Goal: Information Seeking & Learning: Find specific fact

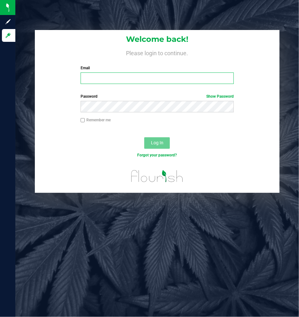
type input "[EMAIL_ADDRESS][DOMAIN_NAME]"
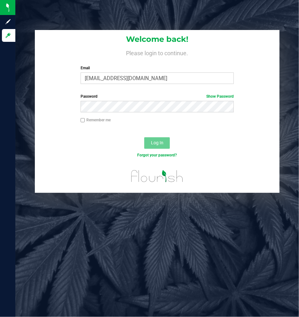
click at [106, 126] on div "Log In" at bounding box center [157, 144] width 244 height 21
click at [162, 126] on div "Log In" at bounding box center [157, 144] width 244 height 21
click at [163, 126] on span "Log In" at bounding box center [157, 142] width 12 height 5
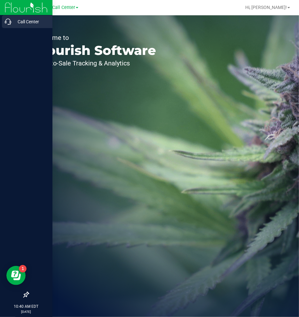
click at [14, 23] on p "Call Center" at bounding box center [30, 22] width 38 height 8
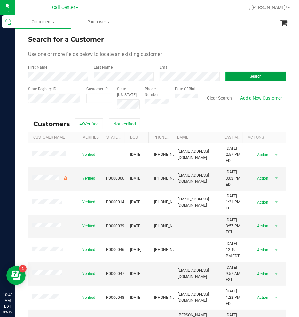
click at [219, 74] on span "Search" at bounding box center [255, 76] width 12 height 4
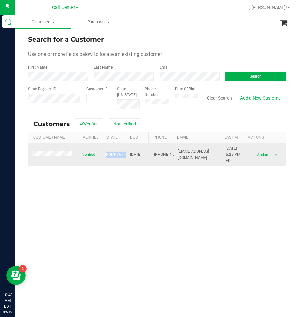
drag, startPoint x: 104, startPoint y: 153, endPoint x: 123, endPoint y: 153, distance: 18.2
click at [123, 126] on span "P0MK7617" at bounding box center [115, 155] width 19 height 6
copy span "P0MK7617"
drag, startPoint x: 127, startPoint y: 155, endPoint x: 147, endPoint y: 155, distance: 19.5
click at [147, 126] on tr "Verified P0MK7617 [DATE] (954) 254-2304 [EMAIL_ADDRESS][DOMAIN_NAME] [DATE] 5:2…" at bounding box center [156, 155] width 257 height 24
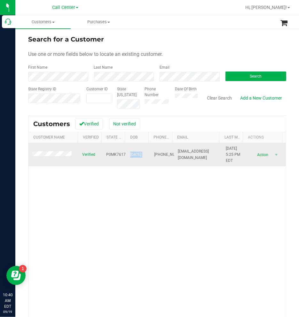
copy span "[DATE]"
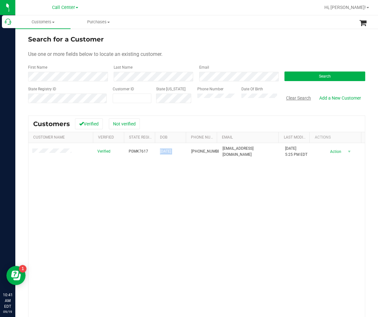
click at [219, 100] on button "Clear Search" at bounding box center [298, 98] width 33 height 11
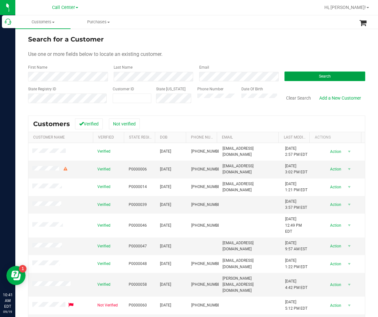
click at [219, 73] on button "Search" at bounding box center [325, 77] width 81 height 10
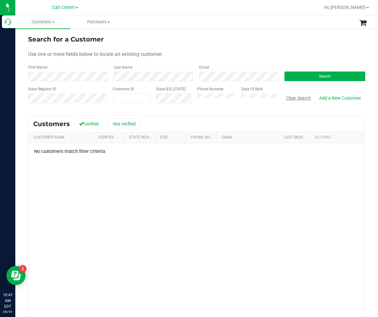
click at [219, 98] on button "Clear Search" at bounding box center [298, 98] width 33 height 11
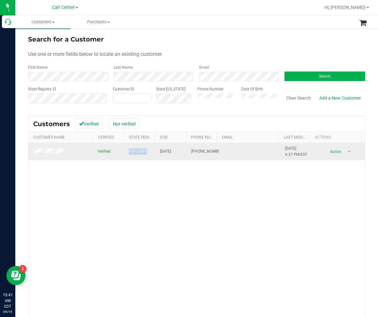
drag, startPoint x: 143, startPoint y: 151, endPoint x: 125, endPoint y: 151, distance: 18.2
click at [125, 126] on td "P0023691" at bounding box center [140, 151] width 31 height 17
copy span "P0023691"
drag, startPoint x: 156, startPoint y: 151, endPoint x: 178, endPoint y: 152, distance: 22.1
click at [178, 126] on td "[DATE]" at bounding box center [171, 151] width 31 height 17
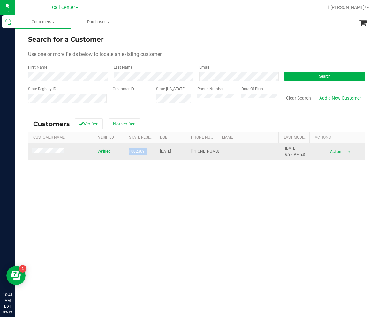
copy span "[DATE]"
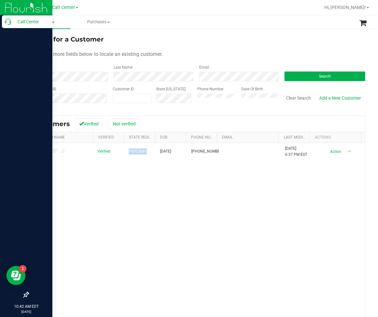
click at [6, 23] on icon at bounding box center [8, 22] width 6 height 6
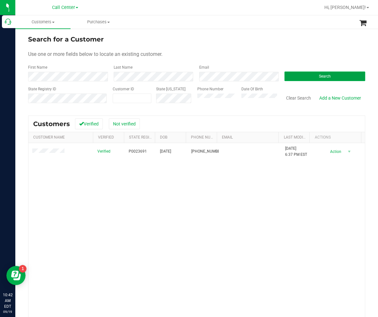
click at [219, 72] on button "Search" at bounding box center [325, 77] width 81 height 10
click at [219, 99] on button "Clear Search" at bounding box center [298, 98] width 33 height 11
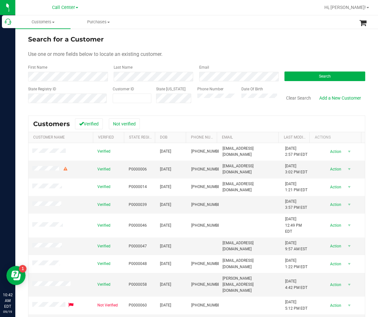
click at [188, 96] on div "State Registry ID Customer ID State [US_STATE] Phone Number Date Of Birth Clear…" at bounding box center [196, 97] width 337 height 23
click at [219, 78] on button "Search" at bounding box center [325, 77] width 81 height 10
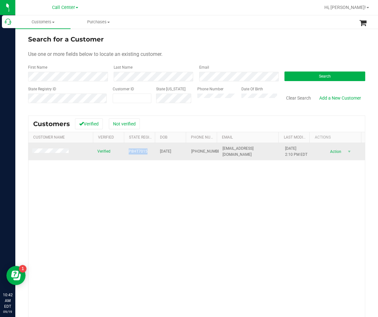
drag, startPoint x: 144, startPoint y: 153, endPoint x: 126, endPoint y: 154, distance: 18.5
click at [126, 126] on td "P8HT7015" at bounding box center [140, 151] width 31 height 17
drag, startPoint x: 179, startPoint y: 151, endPoint x: 157, endPoint y: 151, distance: 22.4
click at [157, 126] on td "[DATE]" at bounding box center [171, 151] width 31 height 17
copy span "[DATE]"
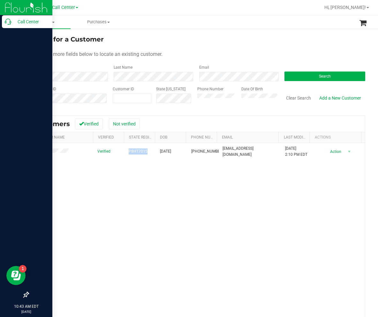
click at [7, 23] on icon at bounding box center [8, 22] width 6 height 6
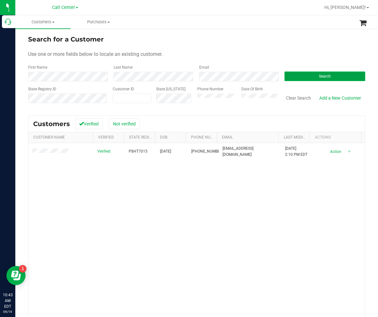
click at [219, 75] on button "Search" at bounding box center [325, 77] width 81 height 10
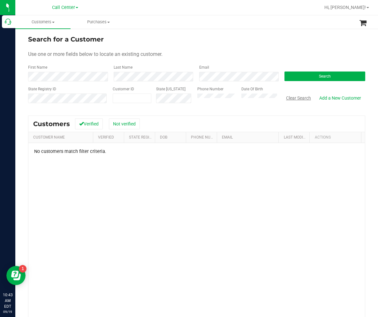
click at [219, 100] on button "Clear Search" at bounding box center [298, 98] width 33 height 11
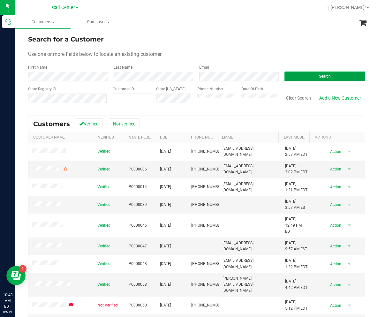
click at [219, 74] on button "Search" at bounding box center [325, 77] width 81 height 10
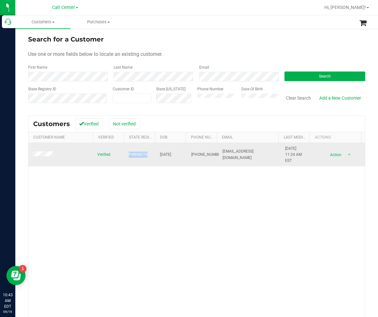
drag, startPoint x: 146, startPoint y: 157, endPoint x: 125, endPoint y: 151, distance: 21.3
click at [125, 126] on td "P4RH8019" at bounding box center [140, 155] width 31 height 24
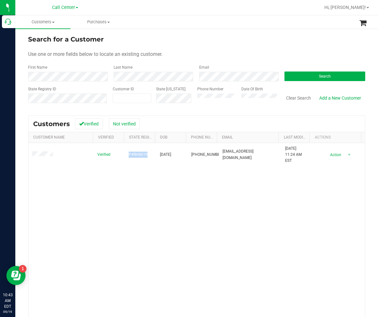
copy span "P4RH8019"
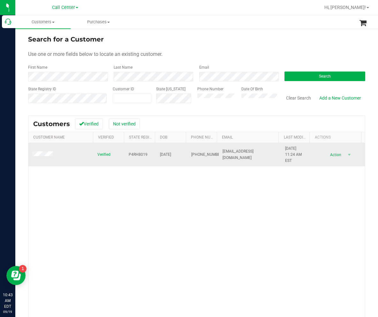
click at [160, 126] on span "[DATE]" at bounding box center [165, 155] width 11 height 6
drag, startPoint x: 158, startPoint y: 155, endPoint x: 176, endPoint y: 155, distance: 18.5
click at [171, 126] on span "[DATE]" at bounding box center [165, 155] width 11 height 6
copy span "[DATE]"
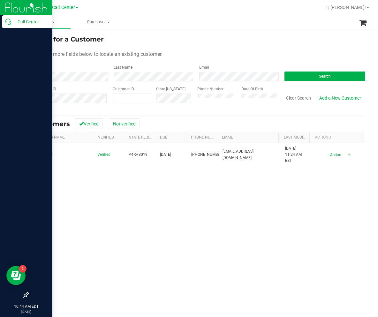
click at [10, 22] on icon at bounding box center [8, 22] width 6 height 6
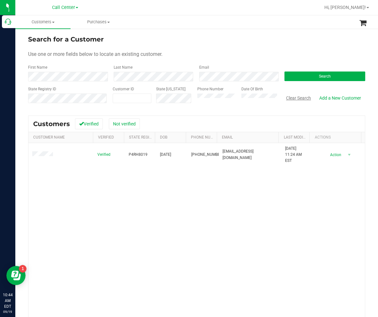
click at [219, 99] on button "Clear Search" at bounding box center [298, 98] width 33 height 11
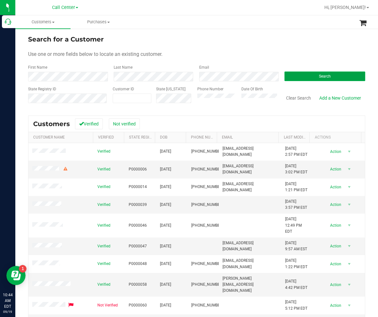
click at [219, 75] on button "Search" at bounding box center [325, 77] width 81 height 10
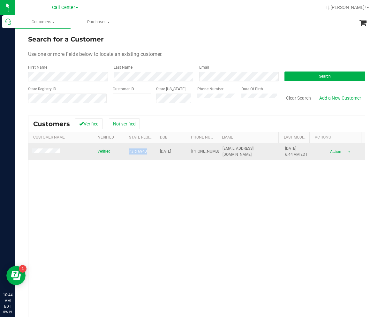
drag, startPoint x: 127, startPoint y: 153, endPoint x: 149, endPoint y: 151, distance: 22.1
click at [149, 126] on td "P3RF6940" at bounding box center [140, 151] width 31 height 17
copy span "P3RF6940"
drag, startPoint x: 157, startPoint y: 151, endPoint x: 177, endPoint y: 152, distance: 19.2
click at [177, 126] on td "[DATE]" at bounding box center [171, 151] width 31 height 17
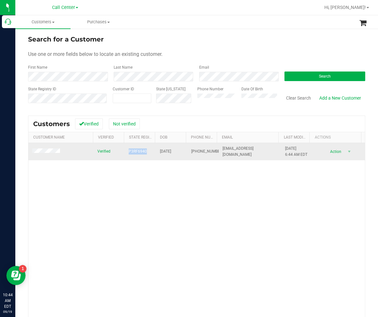
copy span "[DATE]"
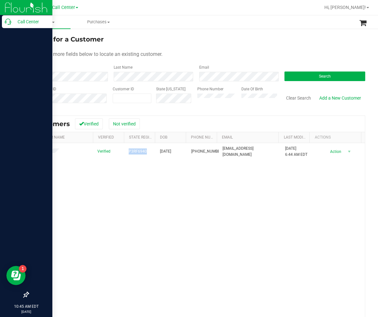
click at [11, 20] on p "Call Center" at bounding box center [30, 22] width 38 height 8
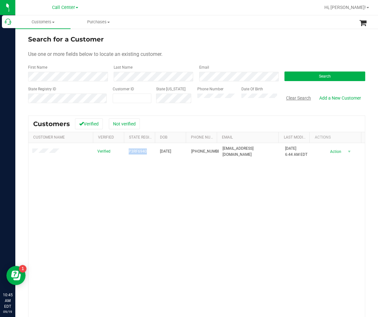
click at [219, 98] on button "Clear Search" at bounding box center [298, 98] width 33 height 11
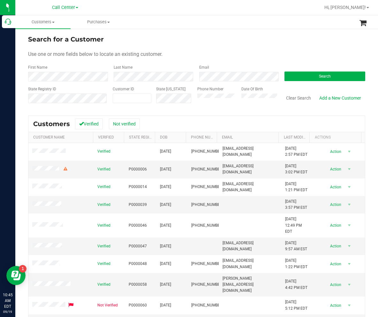
click at [219, 82] on form "Search for a Customer Use one or more fields below to locate an existing custom…" at bounding box center [196, 71] width 337 height 74
click at [219, 77] on span "Search" at bounding box center [325, 76] width 12 height 4
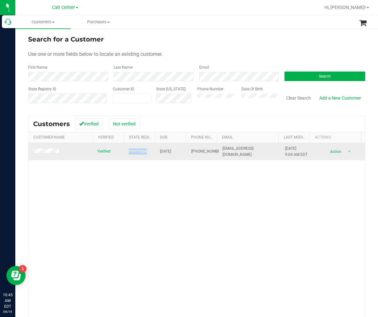
drag, startPoint x: 126, startPoint y: 151, endPoint x: 144, endPoint y: 152, distance: 18.5
click at [144, 126] on td "P5RT0668" at bounding box center [140, 151] width 31 height 17
copy span "P5RT0668"
drag, startPoint x: 158, startPoint y: 151, endPoint x: 177, endPoint y: 154, distance: 19.0
click at [177, 126] on td "[DATE]" at bounding box center [171, 151] width 31 height 17
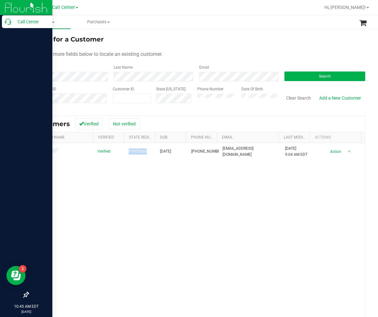
click at [10, 20] on icon at bounding box center [8, 22] width 6 height 6
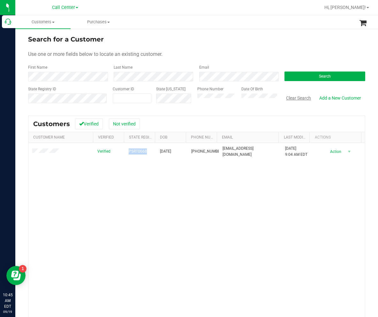
click at [219, 96] on button "Clear Search" at bounding box center [298, 98] width 33 height 11
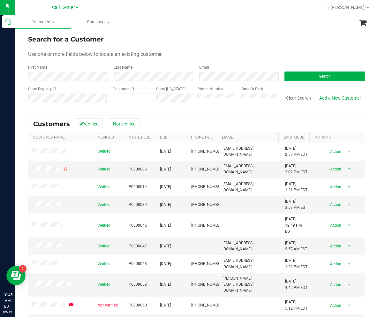
click at [219, 70] on div "Search" at bounding box center [323, 73] width 86 height 17
click at [219, 78] on button "Search" at bounding box center [325, 77] width 81 height 10
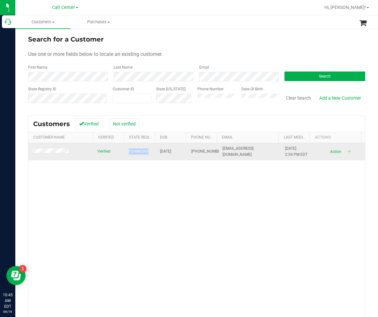
drag, startPoint x: 123, startPoint y: 152, endPoint x: 145, endPoint y: 152, distance: 22.7
click at [145, 126] on td "P2HM3593" at bounding box center [140, 151] width 31 height 17
drag, startPoint x: 156, startPoint y: 153, endPoint x: 177, endPoint y: 152, distance: 21.7
click at [177, 126] on td "[DATE]" at bounding box center [171, 151] width 31 height 17
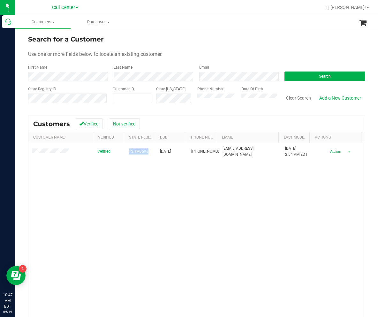
click at [219, 97] on button "Clear Search" at bounding box center [298, 98] width 33 height 11
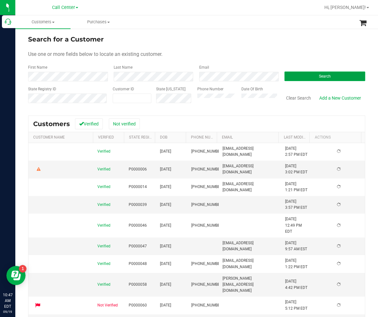
click at [219, 75] on button "Search" at bounding box center [325, 77] width 81 height 10
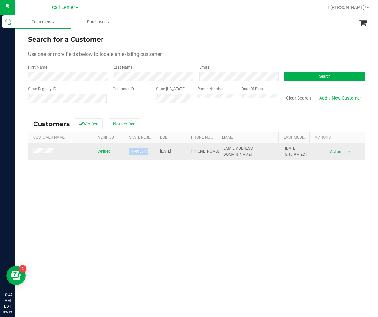
drag, startPoint x: 146, startPoint y: 153, endPoint x: 126, endPoint y: 153, distance: 19.2
click at [126, 126] on td "P9MX5547" at bounding box center [140, 151] width 31 height 17
drag, startPoint x: 179, startPoint y: 152, endPoint x: 155, endPoint y: 153, distance: 24.3
click at [156, 126] on td "[DATE]" at bounding box center [171, 151] width 31 height 17
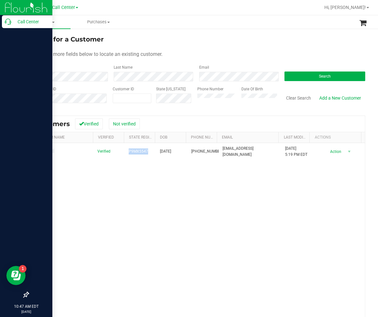
click at [10, 24] on icon at bounding box center [8, 22] width 6 height 6
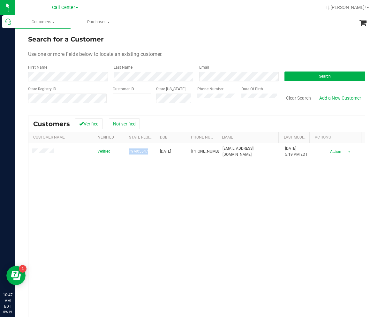
click at [219, 100] on button "Clear Search" at bounding box center [298, 98] width 33 height 11
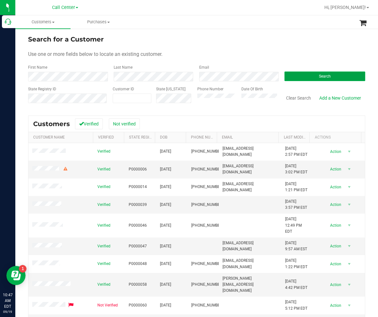
click at [219, 74] on button "Search" at bounding box center [325, 77] width 81 height 10
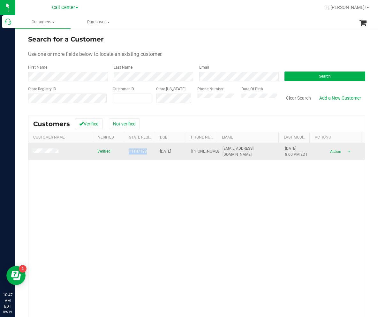
drag, startPoint x: 145, startPoint y: 152, endPoint x: 127, endPoint y: 153, distance: 18.0
click at [127, 126] on td "P1TR7198" at bounding box center [140, 151] width 31 height 17
drag, startPoint x: 178, startPoint y: 153, endPoint x: 159, endPoint y: 153, distance: 19.5
click at [159, 126] on td "[DATE]" at bounding box center [171, 151] width 31 height 17
drag, startPoint x: 157, startPoint y: 153, endPoint x: 177, endPoint y: 152, distance: 19.2
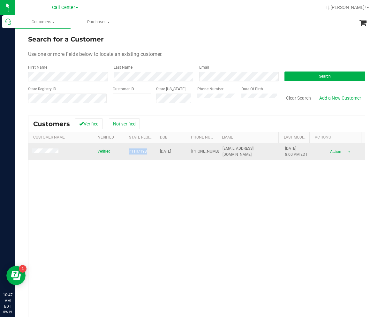
click at [171, 126] on span "[DATE]" at bounding box center [165, 151] width 11 height 6
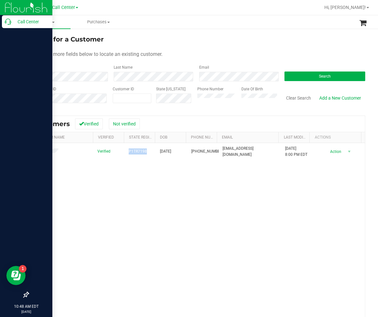
click at [9, 21] on icon at bounding box center [8, 22] width 6 height 6
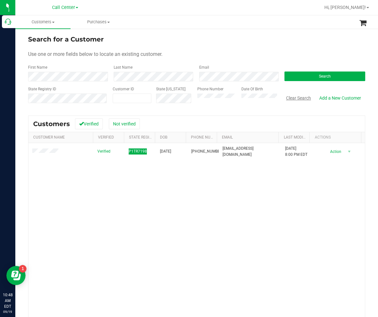
click at [219, 98] on button "Clear Search" at bounding box center [298, 98] width 33 height 11
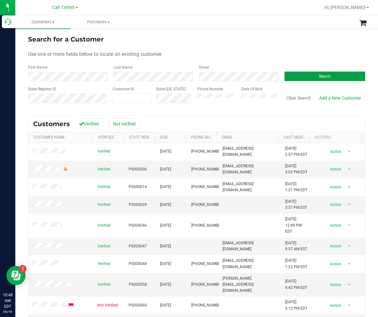
click at [219, 76] on button "Search" at bounding box center [325, 77] width 81 height 10
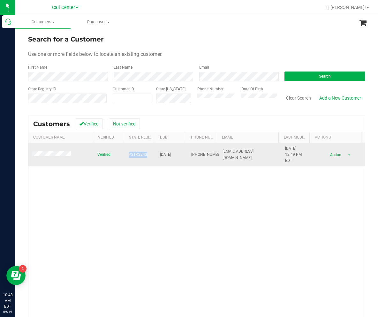
drag, startPoint x: 126, startPoint y: 154, endPoint x: 144, endPoint y: 154, distance: 17.9
click at [144, 126] on td "P2TK2243" at bounding box center [140, 155] width 31 height 24
click at [160, 126] on span "[DATE]" at bounding box center [165, 155] width 11 height 6
drag, startPoint x: 158, startPoint y: 155, endPoint x: 178, endPoint y: 155, distance: 19.8
click at [171, 126] on span "[DATE]" at bounding box center [165, 155] width 11 height 6
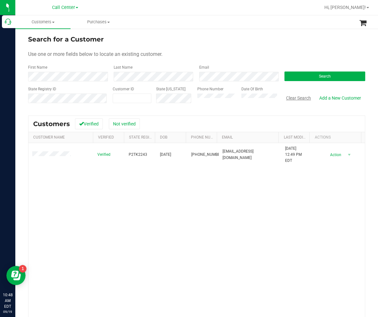
click at [219, 98] on button "Clear Search" at bounding box center [298, 98] width 33 height 11
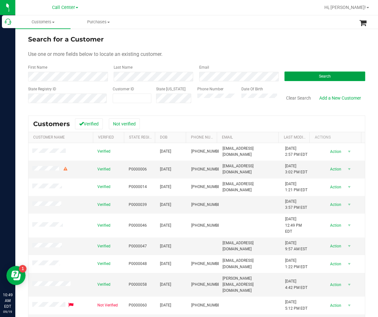
click at [219, 72] on button "Search" at bounding box center [325, 77] width 81 height 10
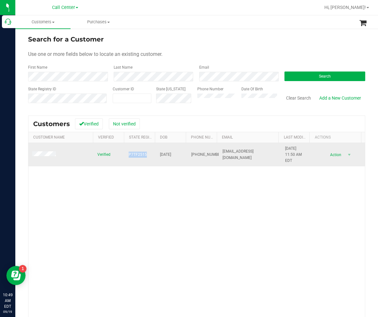
drag, startPoint x: 126, startPoint y: 154, endPoint x: 145, endPoint y: 155, distance: 18.2
click at [145, 126] on td "P7TF2515" at bounding box center [140, 155] width 31 height 24
drag, startPoint x: 156, startPoint y: 152, endPoint x: 175, endPoint y: 158, distance: 19.9
click at [175, 126] on td "[DATE]" at bounding box center [171, 155] width 31 height 24
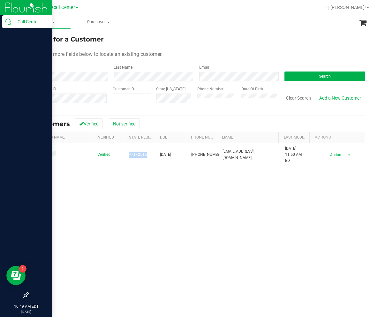
click at [10, 24] on icon at bounding box center [8, 22] width 6 height 6
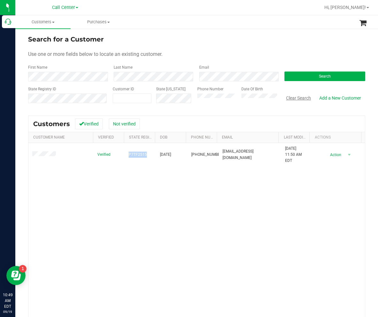
drag, startPoint x: 293, startPoint y: 100, endPoint x: 284, endPoint y: 100, distance: 9.6
click at [219, 100] on button "Clear Search" at bounding box center [298, 98] width 33 height 11
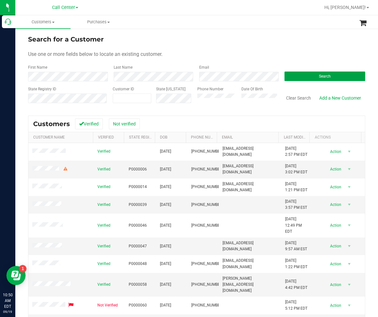
click at [219, 75] on button "Search" at bounding box center [325, 77] width 81 height 10
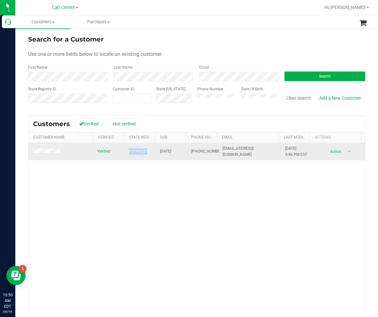
drag, startPoint x: 127, startPoint y: 151, endPoint x: 144, endPoint y: 153, distance: 17.4
click at [144, 126] on span "P0TH5027" at bounding box center [138, 151] width 19 height 6
drag, startPoint x: 158, startPoint y: 151, endPoint x: 175, endPoint y: 152, distance: 16.6
click at [171, 126] on span "[DATE]" at bounding box center [165, 151] width 11 height 6
drag, startPoint x: 178, startPoint y: 152, endPoint x: 158, endPoint y: 153, distance: 20.2
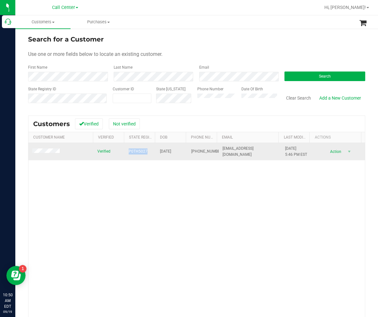
click at [158, 126] on td "[DATE]" at bounding box center [171, 151] width 31 height 17
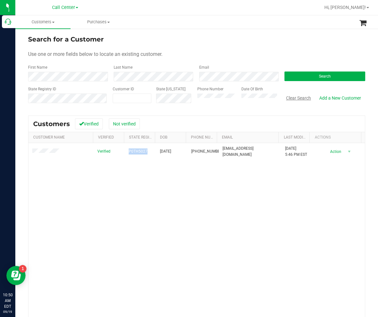
drag, startPoint x: 291, startPoint y: 100, endPoint x: 235, endPoint y: 107, distance: 56.4
click at [219, 99] on button "Clear Search" at bounding box center [298, 98] width 33 height 11
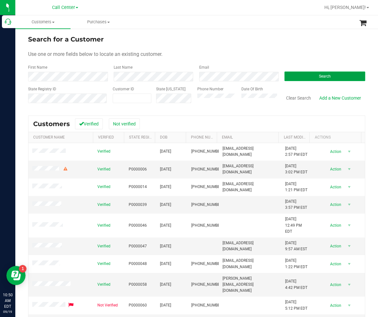
click at [219, 77] on button "Search" at bounding box center [325, 77] width 81 height 10
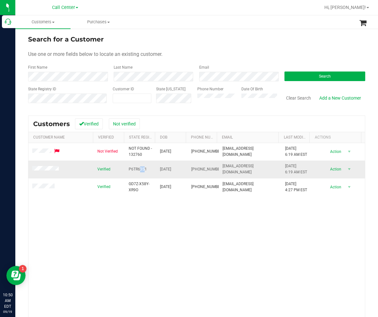
drag, startPoint x: 143, startPoint y: 169, endPoint x: 137, endPoint y: 169, distance: 6.1
click at [137, 126] on span "P6TR6351" at bounding box center [138, 169] width 18 height 6
drag, startPoint x: 124, startPoint y: 169, endPoint x: 146, endPoint y: 169, distance: 22.0
click at [146, 126] on td "P6TR6351" at bounding box center [140, 170] width 31 height 18
drag, startPoint x: 157, startPoint y: 170, endPoint x: 177, endPoint y: 171, distance: 20.5
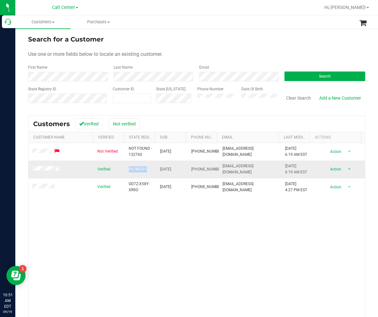
click at [177, 126] on td "[DATE]" at bounding box center [171, 170] width 31 height 18
click at [219, 97] on button "Clear Search" at bounding box center [298, 98] width 33 height 11
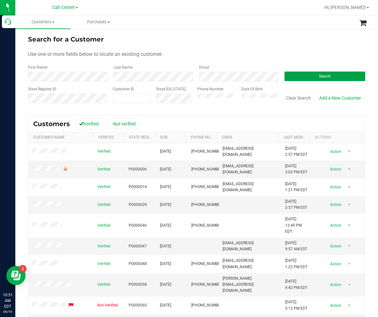
click at [219, 73] on button "Search" at bounding box center [325, 77] width 81 height 10
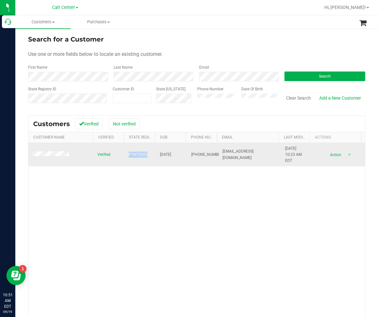
drag, startPoint x: 124, startPoint y: 153, endPoint x: 144, endPoint y: 156, distance: 20.3
click at [144, 126] on td "P7HT3525" at bounding box center [140, 155] width 31 height 24
drag, startPoint x: 159, startPoint y: 155, endPoint x: 177, endPoint y: 156, distance: 17.6
click at [177, 126] on td "[DATE]" at bounding box center [171, 155] width 31 height 24
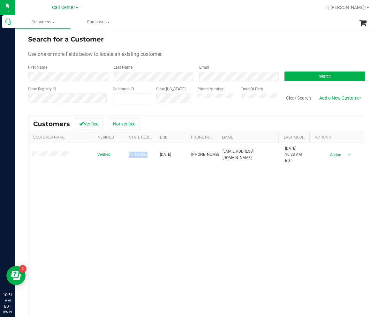
click at [219, 99] on button "Clear Search" at bounding box center [298, 98] width 33 height 11
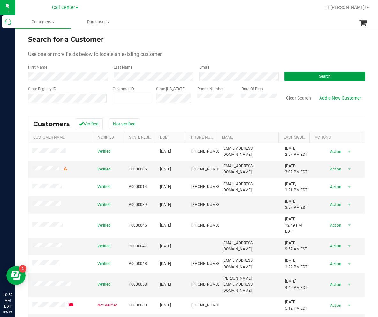
click at [219, 75] on button "Search" at bounding box center [325, 77] width 81 height 10
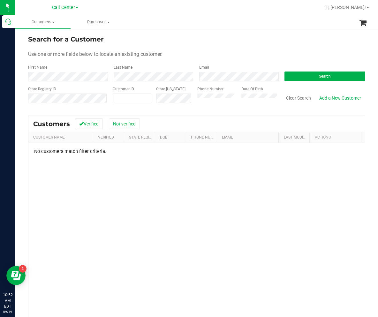
click at [219, 100] on button "Clear Search" at bounding box center [298, 98] width 33 height 11
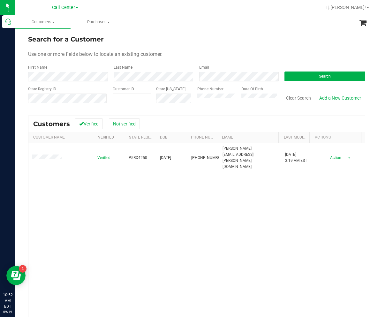
click at [219, 49] on form "Search for a Customer Use one or more fields below to locate an existing custom…" at bounding box center [196, 71] width 337 height 74
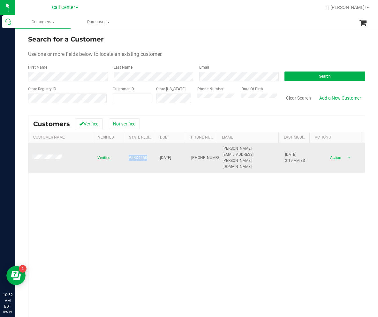
drag, startPoint x: 125, startPoint y: 152, endPoint x: 143, endPoint y: 153, distance: 18.2
click at [143, 126] on td "P5RX4250" at bounding box center [140, 158] width 31 height 30
drag, startPoint x: 179, startPoint y: 150, endPoint x: 157, endPoint y: 151, distance: 22.0
click at [157, 126] on td "[DATE]" at bounding box center [171, 158] width 31 height 30
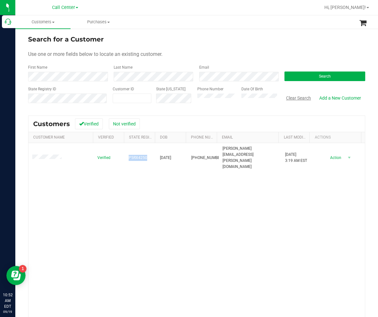
click at [219, 101] on button "Clear Search" at bounding box center [298, 98] width 33 height 11
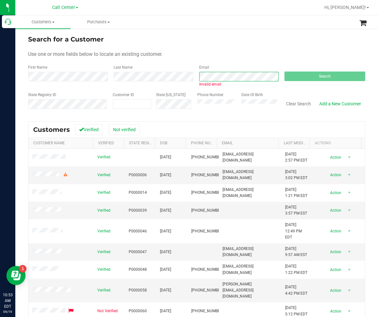
click at [161, 73] on div "First Name Last Name Email Invalid email Search" at bounding box center [196, 76] width 337 height 23
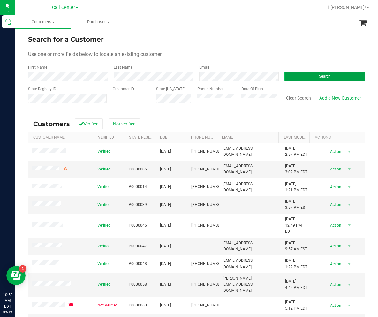
click at [219, 73] on button "Search" at bounding box center [325, 77] width 81 height 10
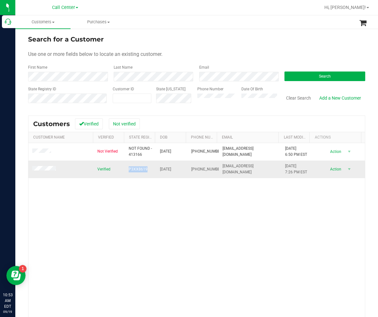
drag, startPoint x: 126, startPoint y: 170, endPoint x: 145, endPoint y: 170, distance: 18.8
click at [145, 126] on td "P3XX8619" at bounding box center [140, 169] width 31 height 17
drag, startPoint x: 157, startPoint y: 171, endPoint x: 178, endPoint y: 171, distance: 20.8
click at [178, 126] on td "[DATE]" at bounding box center [171, 169] width 31 height 17
click at [219, 102] on button "Clear Search" at bounding box center [298, 98] width 33 height 11
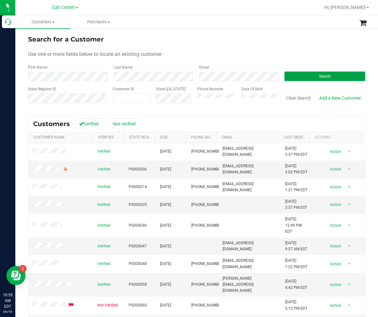
click at [219, 78] on button "Search" at bounding box center [325, 77] width 81 height 10
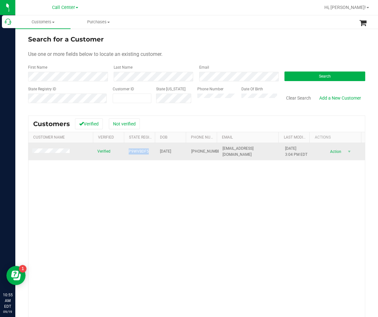
drag, startPoint x: 129, startPoint y: 152, endPoint x: 146, endPoint y: 152, distance: 16.6
click at [146, 126] on td "P9WVBDF5" at bounding box center [140, 151] width 31 height 17
drag, startPoint x: 158, startPoint y: 150, endPoint x: 179, endPoint y: 151, distance: 20.5
click at [179, 126] on td "[DATE]" at bounding box center [171, 151] width 31 height 17
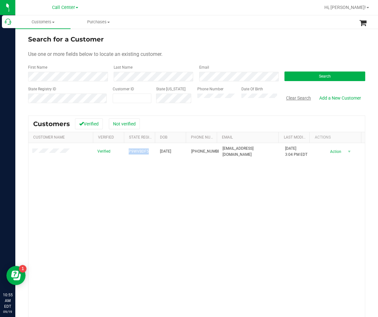
click at [219, 97] on button "Clear Search" at bounding box center [298, 98] width 33 height 11
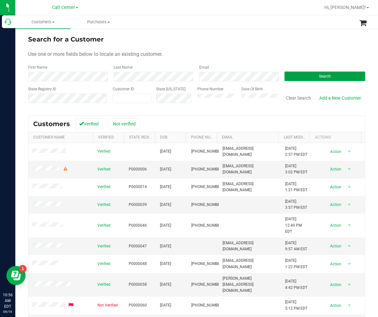
click at [219, 78] on button "Search" at bounding box center [325, 77] width 81 height 10
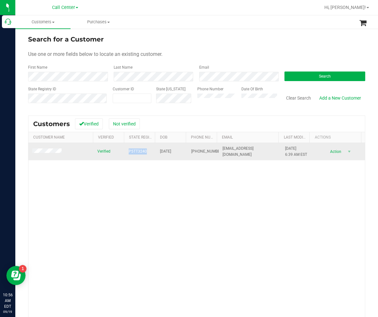
drag, startPoint x: 124, startPoint y: 153, endPoint x: 145, endPoint y: 153, distance: 20.8
click at [145, 126] on td "P5TT3240" at bounding box center [140, 151] width 31 height 17
drag, startPoint x: 156, startPoint y: 151, endPoint x: 178, endPoint y: 153, distance: 21.9
click at [178, 126] on td "[DATE]" at bounding box center [171, 151] width 31 height 17
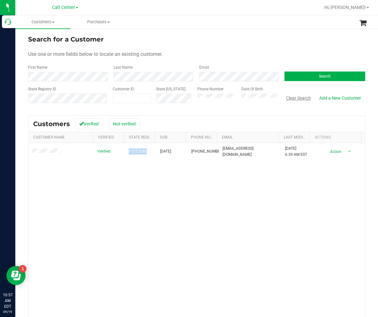
click at [219, 99] on button "Clear Search" at bounding box center [298, 98] width 33 height 11
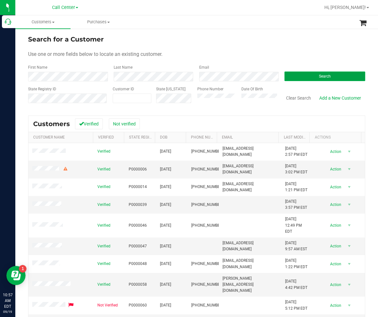
click at [219, 76] on button "Search" at bounding box center [325, 77] width 81 height 10
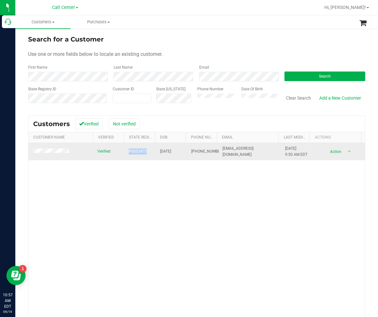
drag, startPoint x: 145, startPoint y: 152, endPoint x: 121, endPoint y: 152, distance: 24.0
click at [121, 126] on tr "Verified P0053475 [DATE] (813) 389-3922 [EMAIL_ADDRESS][DOMAIN_NAME] [DATE] 9:5…" at bounding box center [196, 151] width 337 height 17
drag, startPoint x: 155, startPoint y: 153, endPoint x: 177, endPoint y: 153, distance: 21.7
click at [177, 126] on td "[DATE]" at bounding box center [171, 151] width 31 height 17
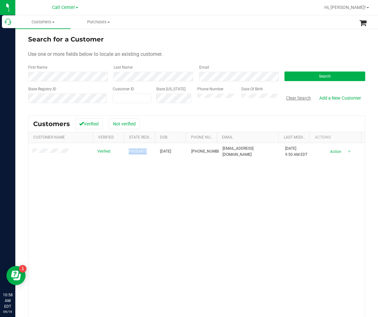
click at [219, 98] on button "Clear Search" at bounding box center [298, 98] width 33 height 11
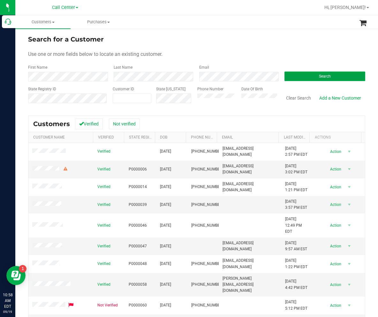
click at [219, 73] on button "Search" at bounding box center [325, 77] width 81 height 10
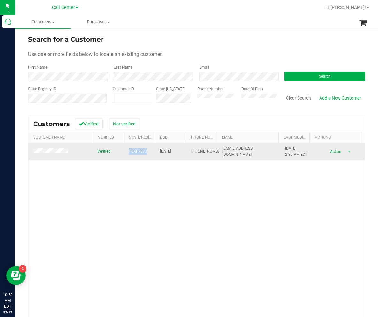
drag, startPoint x: 123, startPoint y: 150, endPoint x: 145, endPoint y: 154, distance: 22.7
click at [145, 126] on td "P0XF7873" at bounding box center [140, 151] width 31 height 17
drag, startPoint x: 178, startPoint y: 151, endPoint x: 157, endPoint y: 149, distance: 20.2
click at [157, 126] on td "[DATE]" at bounding box center [171, 151] width 31 height 17
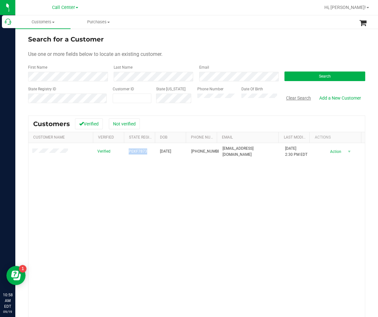
click at [219, 97] on button "Clear Search" at bounding box center [298, 98] width 33 height 11
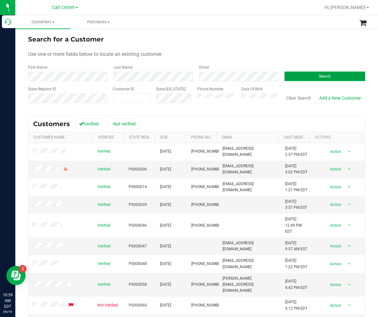
click at [219, 76] on button "Search" at bounding box center [325, 77] width 81 height 10
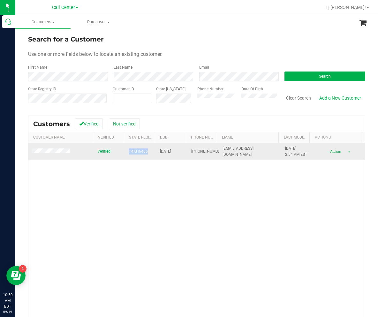
drag, startPoint x: 130, startPoint y: 152, endPoint x: 146, endPoint y: 153, distance: 15.7
click at [146, 126] on td "P4KH6486" at bounding box center [140, 151] width 31 height 17
drag, startPoint x: 156, startPoint y: 152, endPoint x: 179, endPoint y: 156, distance: 22.7
click at [179, 126] on td "[DATE]" at bounding box center [171, 151] width 31 height 17
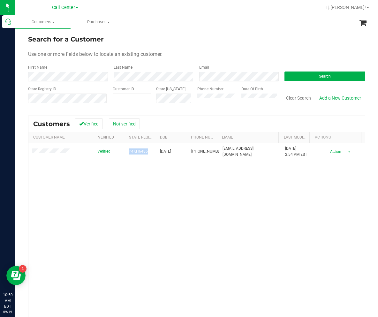
click at [219, 101] on button "Clear Search" at bounding box center [298, 98] width 33 height 11
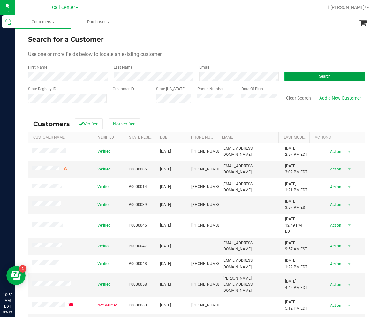
click at [219, 75] on button "Search" at bounding box center [325, 77] width 81 height 10
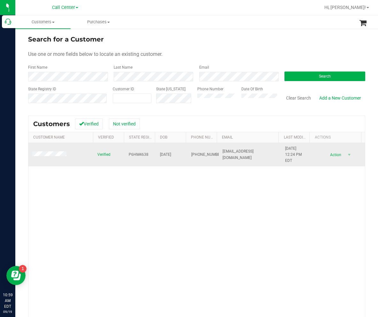
click at [129, 126] on span "P6HM4638" at bounding box center [139, 155] width 20 height 6
drag, startPoint x: 126, startPoint y: 155, endPoint x: 145, endPoint y: 156, distance: 18.3
click at [145, 126] on span "P6HM4638" at bounding box center [139, 155] width 20 height 6
drag, startPoint x: 160, startPoint y: 156, endPoint x: 177, endPoint y: 157, distance: 16.3
click at [177, 126] on td "[DATE]" at bounding box center [171, 155] width 31 height 24
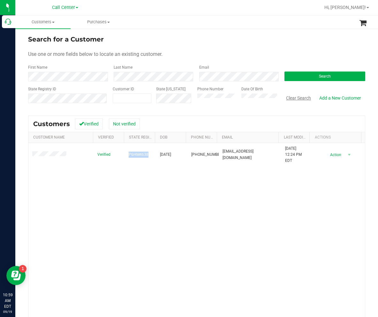
click at [219, 100] on button "Clear Search" at bounding box center [298, 98] width 33 height 11
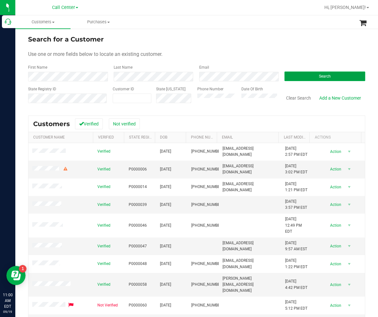
click at [219, 73] on button "Search" at bounding box center [325, 77] width 81 height 10
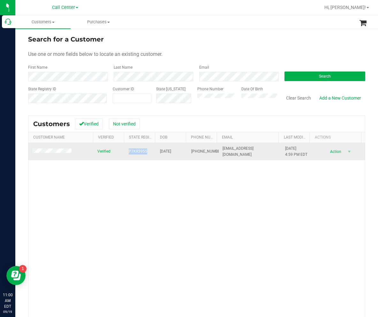
drag, startPoint x: 125, startPoint y: 150, endPoint x: 144, endPoint y: 154, distance: 19.3
click at [144, 126] on td "P7KR3955" at bounding box center [140, 151] width 31 height 17
drag, startPoint x: 157, startPoint y: 153, endPoint x: 177, endPoint y: 154, distance: 19.8
click at [171, 126] on span "[DATE]" at bounding box center [165, 151] width 11 height 6
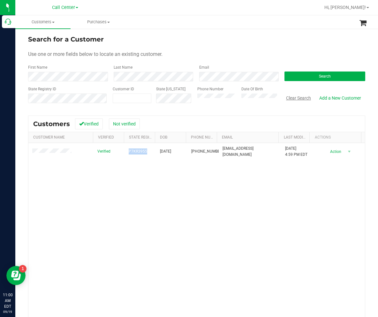
click at [219, 100] on button "Clear Search" at bounding box center [298, 98] width 33 height 11
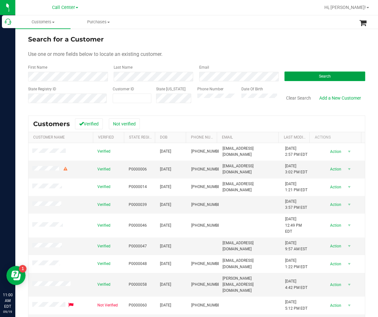
click at [219, 76] on button "Search" at bounding box center [325, 77] width 81 height 10
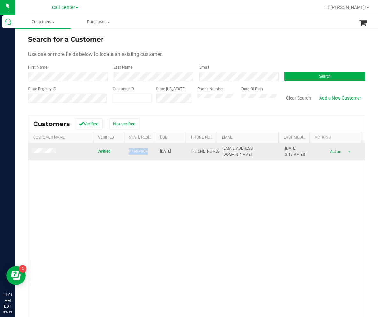
drag, startPoint x: 124, startPoint y: 153, endPoint x: 146, endPoint y: 152, distance: 22.1
click at [146, 126] on td "P7MF4904" at bounding box center [140, 151] width 31 height 17
drag, startPoint x: 157, startPoint y: 152, endPoint x: 177, endPoint y: 151, distance: 19.8
click at [171, 126] on span "[DATE]" at bounding box center [165, 151] width 11 height 6
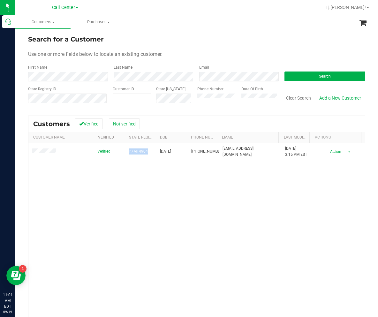
click at [219, 100] on button "Clear Search" at bounding box center [298, 98] width 33 height 11
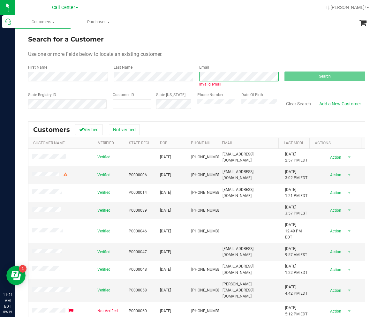
click at [163, 75] on div "First Name Last Name Email Invalid email Search" at bounding box center [196, 76] width 337 height 23
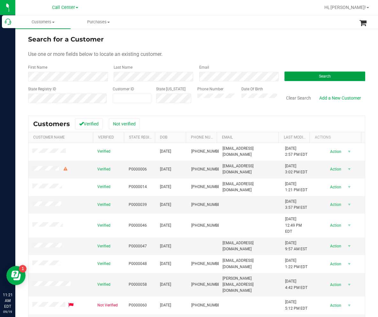
click at [219, 75] on button "Search" at bounding box center [325, 77] width 81 height 10
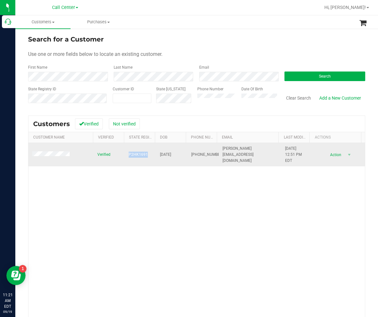
drag, startPoint x: 121, startPoint y: 156, endPoint x: 145, endPoint y: 156, distance: 23.3
click at [145, 126] on tr "Verified P2HK1691 [DATE] (407) 551-9137 [PERSON_NAME][EMAIL_ADDRESS][DOMAIN_NAM…" at bounding box center [196, 155] width 337 height 24
drag, startPoint x: 160, startPoint y: 155, endPoint x: 178, endPoint y: 156, distance: 17.9
click at [178, 126] on td "[DATE]" at bounding box center [171, 155] width 31 height 24
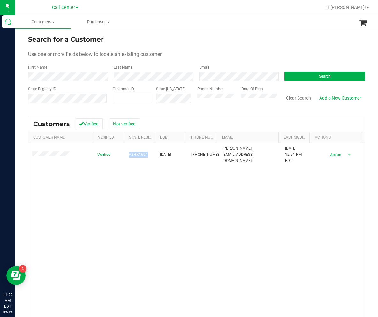
click at [219, 98] on button "Clear Search" at bounding box center [298, 98] width 33 height 11
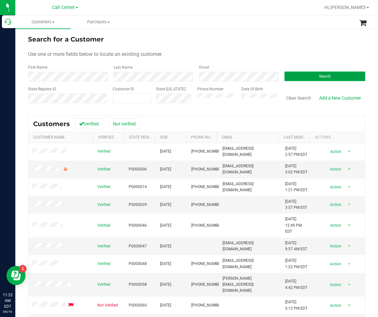
click at [219, 73] on button "Search" at bounding box center [325, 77] width 81 height 10
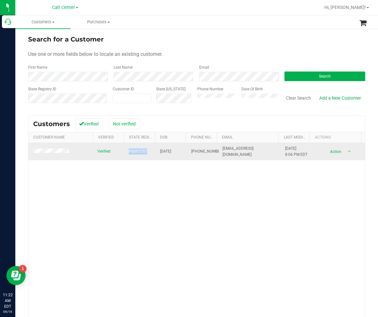
drag, startPoint x: 126, startPoint y: 152, endPoint x: 143, endPoint y: 154, distance: 17.3
click at [143, 126] on td "P8XF2757" at bounding box center [140, 151] width 31 height 17
drag, startPoint x: 156, startPoint y: 151, endPoint x: 178, endPoint y: 153, distance: 21.5
click at [178, 126] on td "[DATE]" at bounding box center [171, 151] width 31 height 17
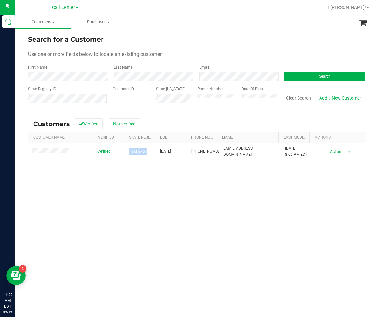
click at [219, 100] on button "Clear Search" at bounding box center [298, 98] width 33 height 11
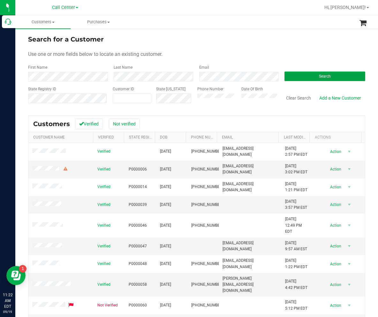
click at [219, 74] on button "Search" at bounding box center [325, 77] width 81 height 10
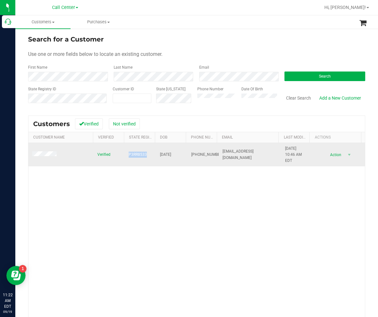
drag, startPoint x: 127, startPoint y: 152, endPoint x: 144, endPoint y: 156, distance: 17.4
click at [144, 126] on span "P3RR8533" at bounding box center [138, 155] width 18 height 6
drag, startPoint x: 157, startPoint y: 155, endPoint x: 177, endPoint y: 156, distance: 20.5
click at [177, 126] on td "[DATE]" at bounding box center [171, 155] width 31 height 24
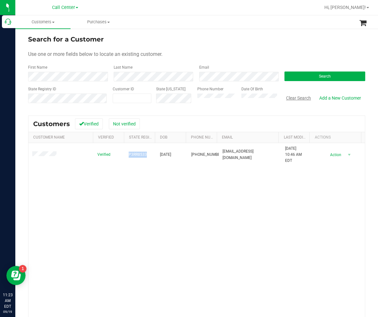
click at [219, 98] on button "Clear Search" at bounding box center [298, 98] width 33 height 11
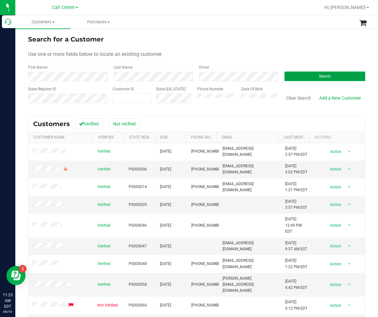
click at [219, 76] on button "Search" at bounding box center [325, 77] width 81 height 10
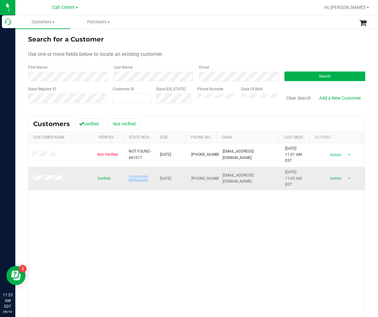
drag, startPoint x: 128, startPoint y: 181, endPoint x: 144, endPoint y: 181, distance: 16.3
click at [144, 126] on span "P0TM0569" at bounding box center [138, 179] width 19 height 6
drag, startPoint x: 156, startPoint y: 179, endPoint x: 178, endPoint y: 179, distance: 21.4
click at [178, 126] on td "[DATE]" at bounding box center [171, 179] width 31 height 24
click at [219, 97] on button "Clear Search" at bounding box center [298, 98] width 33 height 11
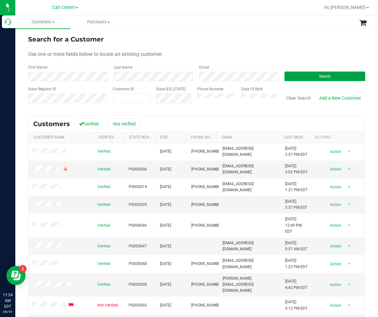
click at [219, 73] on button "Search" at bounding box center [325, 77] width 81 height 10
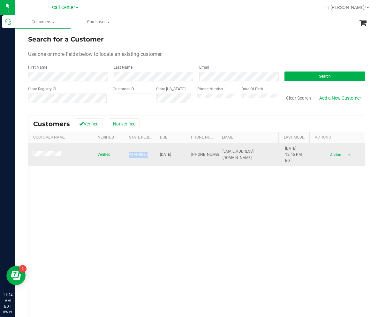
drag, startPoint x: 124, startPoint y: 155, endPoint x: 145, endPoint y: 155, distance: 21.1
click at [145, 126] on td "P3MF9230" at bounding box center [140, 155] width 31 height 24
drag, startPoint x: 156, startPoint y: 156, endPoint x: 178, endPoint y: 156, distance: 22.0
click at [178, 126] on td "[DATE]" at bounding box center [171, 155] width 31 height 24
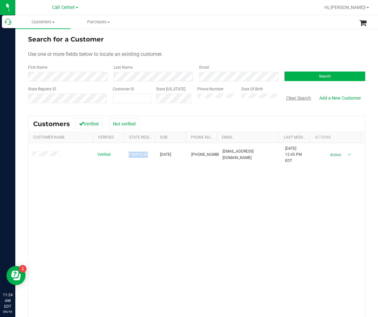
click at [219, 98] on button "Clear Search" at bounding box center [298, 98] width 33 height 11
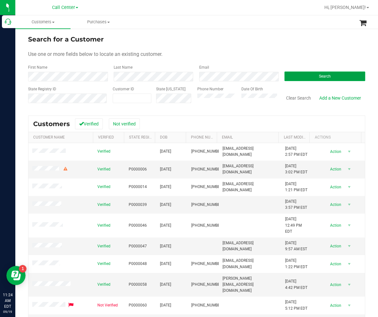
click at [219, 75] on button "Search" at bounding box center [325, 77] width 81 height 10
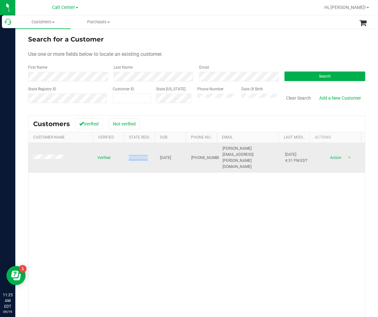
drag, startPoint x: 123, startPoint y: 154, endPoint x: 145, endPoint y: 152, distance: 21.5
click at [145, 126] on td "P6XH0395" at bounding box center [140, 158] width 31 height 30
drag, startPoint x: 166, startPoint y: 154, endPoint x: 178, endPoint y: 155, distance: 11.6
click at [178, 126] on tr "Verified P6XH0395 [DATE] (813) 727-2488 [PERSON_NAME][EMAIL_ADDRESS][PERSON_NAM…" at bounding box center [196, 158] width 337 height 30
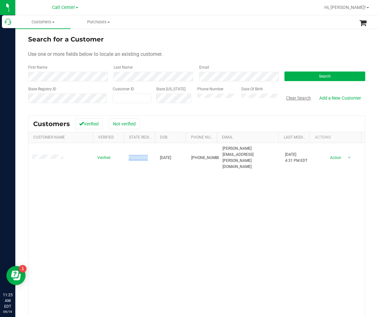
click at [219, 98] on button "Clear Search" at bounding box center [298, 98] width 33 height 11
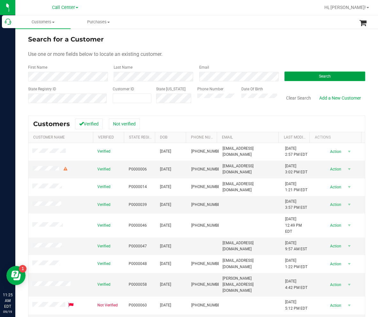
click at [219, 75] on button "Search" at bounding box center [325, 77] width 81 height 10
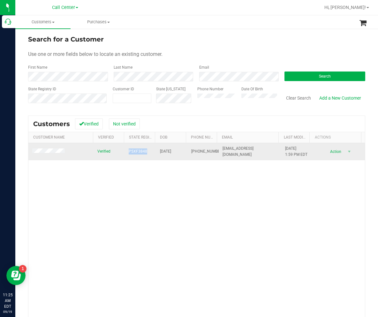
drag, startPoint x: 145, startPoint y: 150, endPoint x: 126, endPoint y: 151, distance: 18.9
click at [126, 126] on td "P5XF3848" at bounding box center [140, 151] width 31 height 17
drag, startPoint x: 157, startPoint y: 153, endPoint x: 179, endPoint y: 153, distance: 21.7
click at [179, 126] on td "[DATE]" at bounding box center [171, 151] width 31 height 17
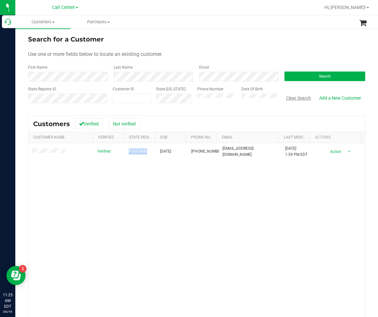
click at [219, 100] on button "Clear Search" at bounding box center [298, 98] width 33 height 11
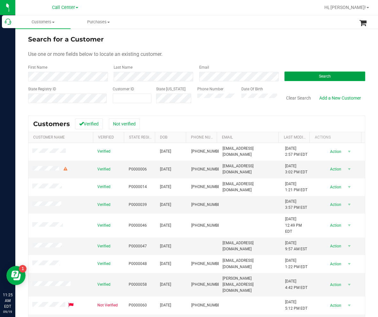
click at [219, 72] on button "Search" at bounding box center [325, 77] width 81 height 10
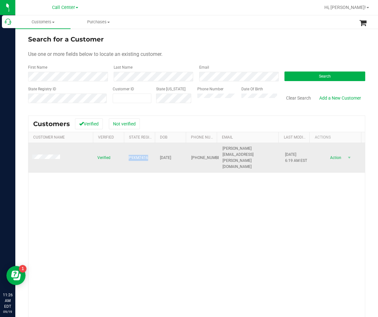
drag, startPoint x: 124, startPoint y: 152, endPoint x: 146, endPoint y: 154, distance: 21.5
click at [146, 126] on td "P9XM7416" at bounding box center [140, 158] width 31 height 30
drag, startPoint x: 157, startPoint y: 152, endPoint x: 180, endPoint y: 153, distance: 22.7
click at [180, 126] on td "[DATE]" at bounding box center [171, 158] width 31 height 30
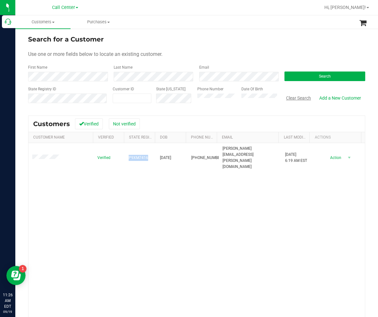
click at [219, 98] on button "Clear Search" at bounding box center [298, 98] width 33 height 11
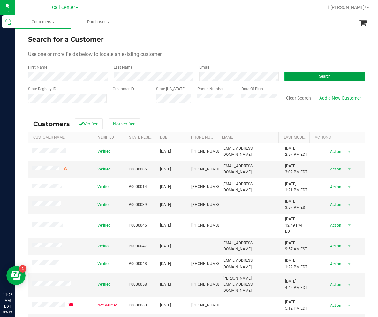
click at [219, 77] on button "Search" at bounding box center [325, 77] width 81 height 10
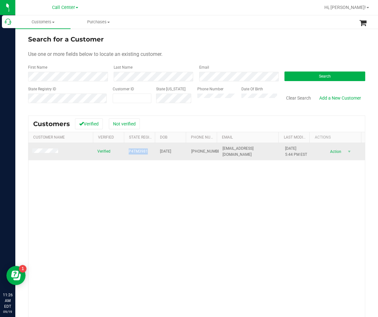
drag, startPoint x: 115, startPoint y: 154, endPoint x: 142, endPoint y: 155, distance: 26.8
click at [142, 126] on tr "Verified P4TM3981 [DATE] (863) 333-2010 [EMAIL_ADDRESS][DOMAIN_NAME] [DATE] 5:4…" at bounding box center [196, 151] width 337 height 17
drag, startPoint x: 157, startPoint y: 151, endPoint x: 182, endPoint y: 153, distance: 24.3
click at [182, 126] on td "[DATE]" at bounding box center [171, 151] width 31 height 17
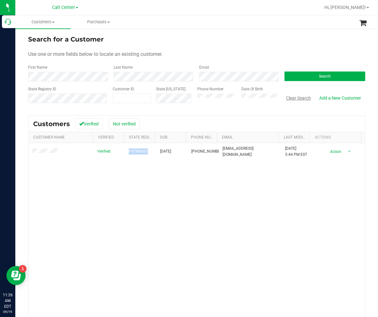
click at [219, 99] on button "Clear Search" at bounding box center [298, 98] width 33 height 11
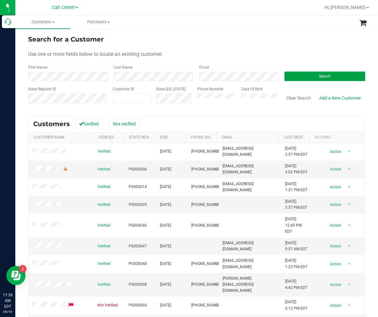
click at [219, 73] on button "Search" at bounding box center [325, 77] width 81 height 10
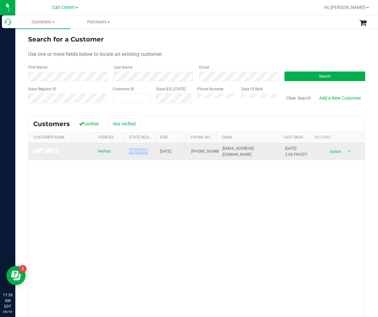
drag, startPoint x: 124, startPoint y: 155, endPoint x: 144, endPoint y: 155, distance: 20.1
click at [144, 126] on td "P5KH4234" at bounding box center [140, 151] width 31 height 17
drag, startPoint x: 179, startPoint y: 149, endPoint x: 157, endPoint y: 151, distance: 22.1
click at [157, 126] on td "[DATE]" at bounding box center [171, 151] width 31 height 17
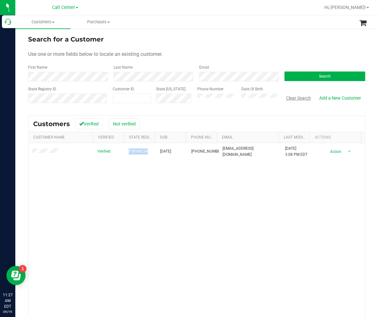
click at [219, 100] on button "Clear Search" at bounding box center [298, 98] width 33 height 11
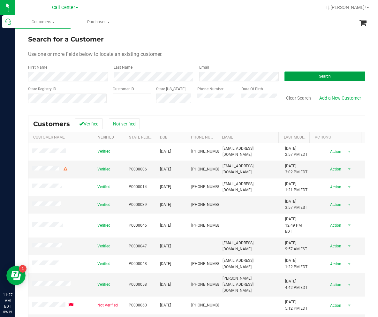
click at [219, 74] on button "Search" at bounding box center [325, 77] width 81 height 10
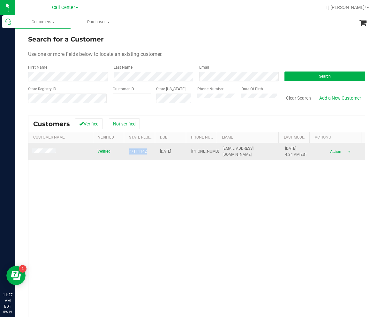
drag, startPoint x: 131, startPoint y: 153, endPoint x: 139, endPoint y: 155, distance: 8.0
click at [139, 126] on td "P7TF1142" at bounding box center [140, 151] width 31 height 17
drag, startPoint x: 180, startPoint y: 152, endPoint x: 157, endPoint y: 154, distance: 23.1
click at [157, 126] on td "[DATE]" at bounding box center [171, 151] width 31 height 17
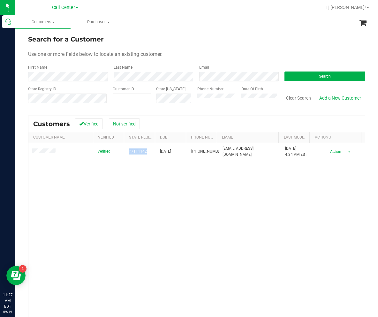
click at [219, 99] on button "Clear Search" at bounding box center [298, 98] width 33 height 11
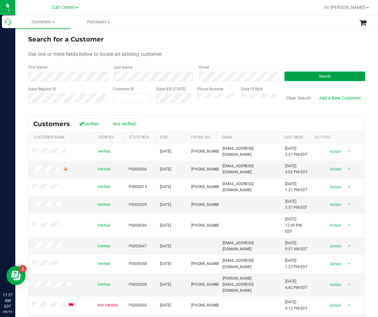
click at [219, 77] on button "Search" at bounding box center [325, 77] width 81 height 10
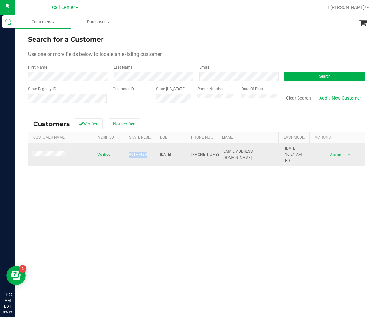
drag, startPoint x: 145, startPoint y: 156, endPoint x: 126, endPoint y: 155, distance: 19.5
click at [126, 126] on td "P0TF7489" at bounding box center [140, 155] width 31 height 24
drag, startPoint x: 178, startPoint y: 157, endPoint x: 157, endPoint y: 157, distance: 20.8
click at [157, 126] on td "[DATE]" at bounding box center [171, 155] width 31 height 24
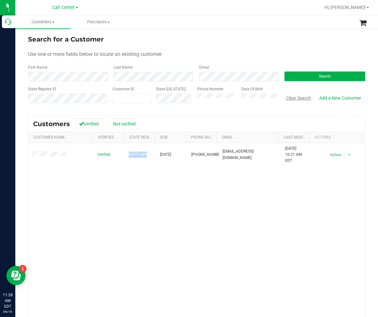
click at [219, 101] on button "Clear Search" at bounding box center [298, 98] width 33 height 11
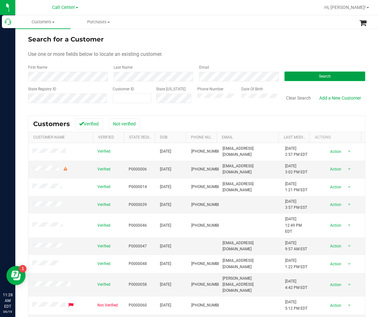
click at [219, 77] on button "Search" at bounding box center [325, 77] width 81 height 10
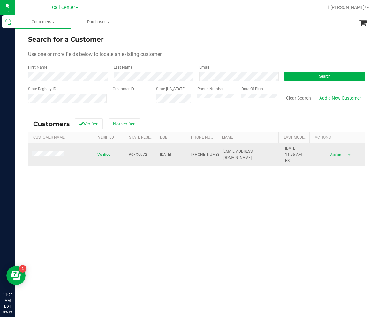
click at [130, 126] on span "P0FX0972" at bounding box center [138, 155] width 19 height 6
drag, startPoint x: 128, startPoint y: 155, endPoint x: 146, endPoint y: 155, distance: 17.9
click at [146, 126] on td "P0FX0972" at bounding box center [140, 155] width 31 height 24
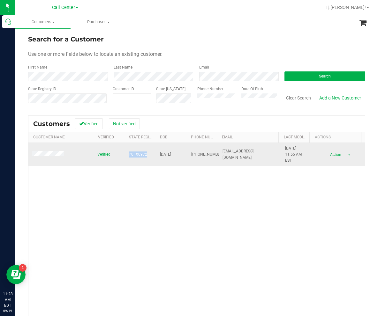
drag, startPoint x: 156, startPoint y: 151, endPoint x: 174, endPoint y: 158, distance: 19.9
click at [174, 126] on td "[DATE]" at bounding box center [171, 155] width 31 height 24
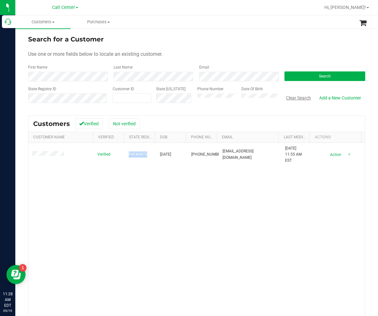
click at [219, 98] on button "Clear Search" at bounding box center [298, 98] width 33 height 11
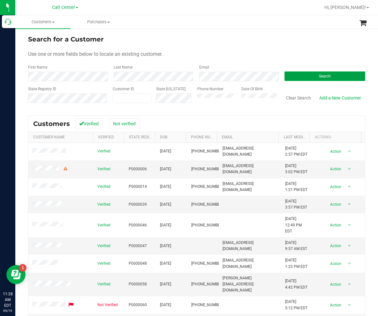
click at [219, 73] on button "Search" at bounding box center [325, 77] width 81 height 10
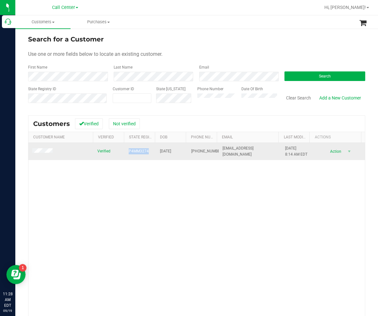
drag, startPoint x: 118, startPoint y: 151, endPoint x: 148, endPoint y: 153, distance: 30.1
click at [148, 126] on tr "Verified P4MM3274 [DATE] (850) 225-4072 [EMAIL_ADDRESS][DOMAIN_NAME] [DATE] 8:1…" at bounding box center [196, 151] width 337 height 17
drag, startPoint x: 157, startPoint y: 150, endPoint x: 177, endPoint y: 152, distance: 20.6
click at [177, 126] on td "[DATE]" at bounding box center [171, 151] width 31 height 17
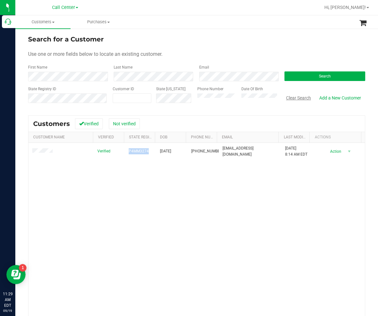
click at [219, 97] on button "Clear Search" at bounding box center [298, 98] width 33 height 11
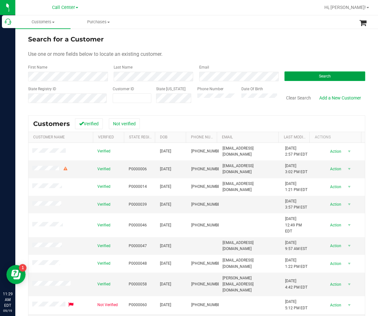
click at [219, 78] on button "Search" at bounding box center [325, 77] width 81 height 10
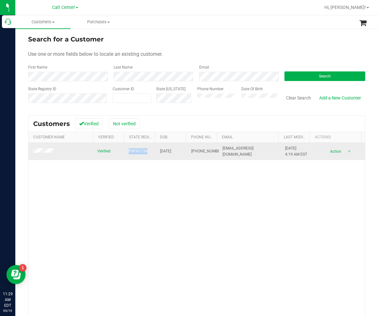
drag, startPoint x: 119, startPoint y: 152, endPoint x: 149, endPoint y: 152, distance: 30.0
click at [149, 126] on tr "Verified P9FH1134 [DATE] (386) 473-6670 [EMAIL_ADDRESS][DOMAIN_NAME] [DATE] 4:1…" at bounding box center [196, 151] width 337 height 17
drag, startPoint x: 157, startPoint y: 151, endPoint x: 181, endPoint y: 152, distance: 23.7
click at [181, 126] on td "[DATE]" at bounding box center [171, 151] width 31 height 17
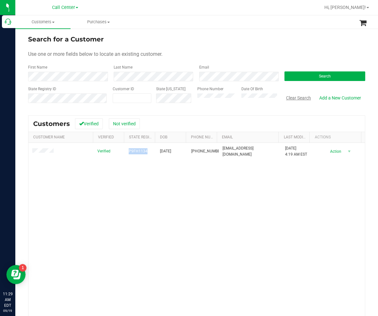
click at [219, 99] on button "Clear Search" at bounding box center [298, 98] width 33 height 11
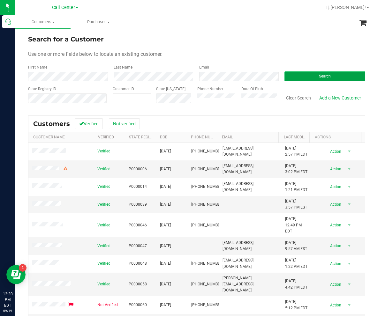
click at [219, 77] on button "Search" at bounding box center [325, 77] width 81 height 10
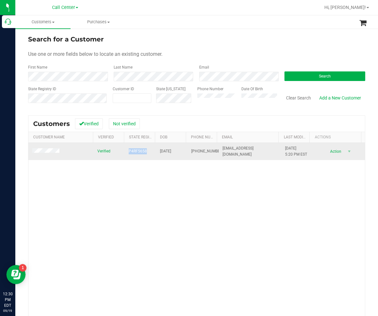
drag, startPoint x: 126, startPoint y: 149, endPoint x: 143, endPoint y: 153, distance: 18.4
click at [143, 126] on td "P4RF5658" at bounding box center [140, 151] width 31 height 17
drag, startPoint x: 156, startPoint y: 149, endPoint x: 177, endPoint y: 152, distance: 20.9
click at [177, 126] on td "[DATE]" at bounding box center [171, 151] width 31 height 17
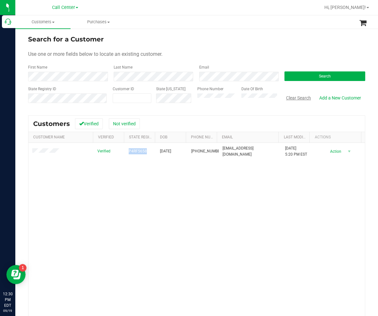
click at [219, 99] on button "Clear Search" at bounding box center [298, 98] width 33 height 11
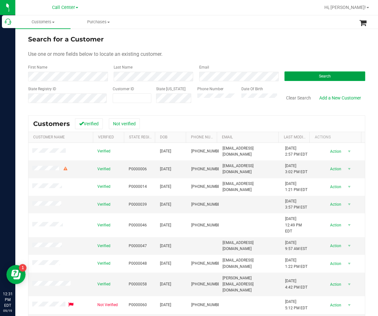
click at [219, 76] on button "Search" at bounding box center [325, 77] width 81 height 10
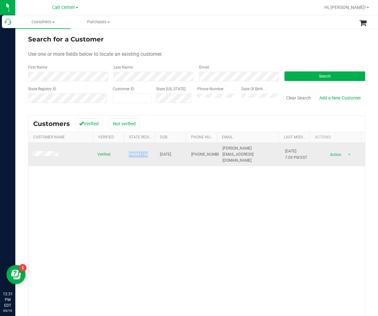
drag, startPoint x: 126, startPoint y: 150, endPoint x: 146, endPoint y: 152, distance: 20.2
click at [146, 126] on td "P4KM1134" at bounding box center [140, 155] width 31 height 24
drag, startPoint x: 178, startPoint y: 153, endPoint x: 153, endPoint y: 153, distance: 24.3
click at [156, 126] on td "[DATE]" at bounding box center [171, 155] width 31 height 24
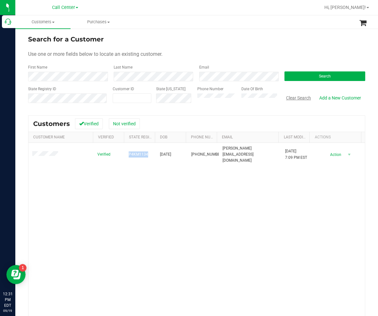
click at [219, 96] on button "Clear Search" at bounding box center [298, 98] width 33 height 11
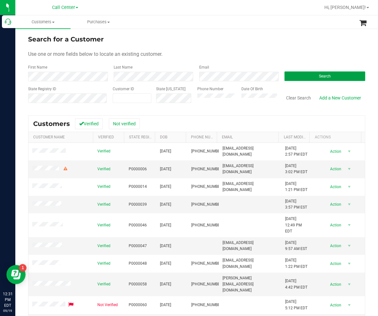
click at [219, 74] on button "Search" at bounding box center [325, 77] width 81 height 10
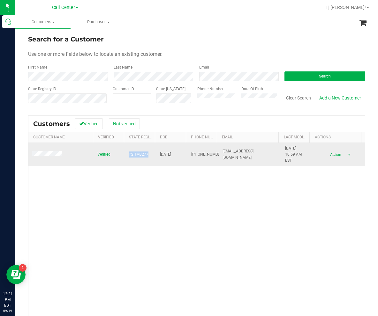
drag, startPoint x: 146, startPoint y: 156, endPoint x: 126, endPoint y: 156, distance: 19.2
click at [126, 126] on td "P2HM3277" at bounding box center [140, 155] width 31 height 24
drag, startPoint x: 156, startPoint y: 155, endPoint x: 178, endPoint y: 157, distance: 22.1
click at [178, 126] on td "[DATE]" at bounding box center [171, 155] width 31 height 24
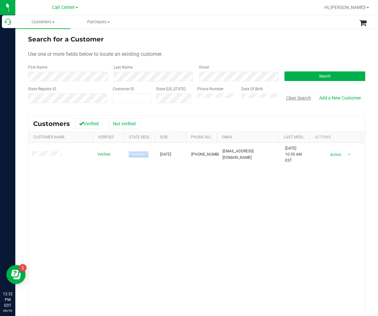
click at [219, 97] on button "Clear Search" at bounding box center [298, 98] width 33 height 11
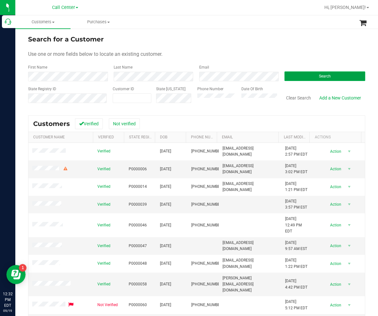
click at [219, 75] on button "Search" at bounding box center [325, 77] width 81 height 10
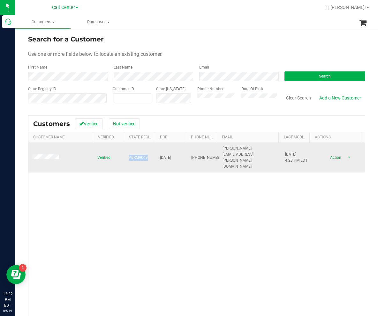
drag, startPoint x: 127, startPoint y: 151, endPoint x: 141, endPoint y: 156, distance: 14.7
click at [141, 126] on td "P6RM9049" at bounding box center [140, 158] width 31 height 30
drag, startPoint x: 151, startPoint y: 153, endPoint x: 178, endPoint y: 153, distance: 26.8
click at [178, 126] on tr "Verified P6RM9049 [DATE] (239) 537-3864 [PERSON_NAME][EMAIL_ADDRESS][PERSON_NAM…" at bounding box center [196, 158] width 337 height 30
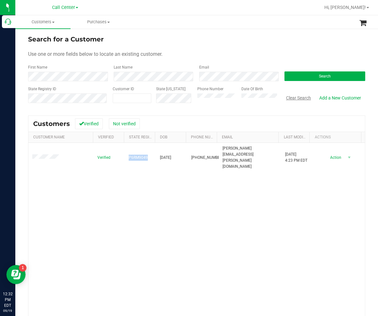
click at [219, 97] on button "Clear Search" at bounding box center [298, 98] width 33 height 11
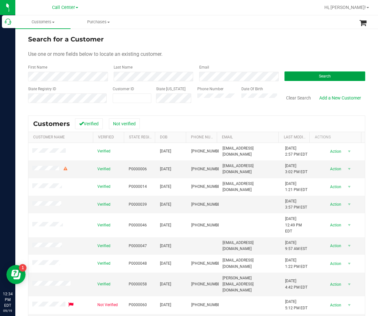
click at [219, 78] on button "Search" at bounding box center [325, 77] width 81 height 10
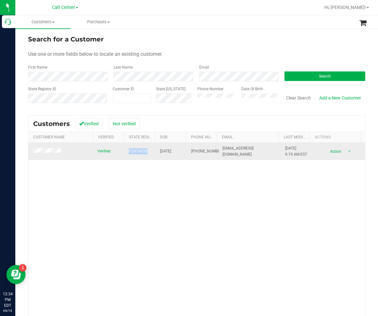
drag, startPoint x: 148, startPoint y: 152, endPoint x: 126, endPoint y: 153, distance: 21.8
click at [126, 126] on td "P2HT4558" at bounding box center [140, 151] width 31 height 17
drag, startPoint x: 159, startPoint y: 152, endPoint x: 177, endPoint y: 155, distance: 17.7
click at [177, 126] on td "[DATE]" at bounding box center [171, 151] width 31 height 17
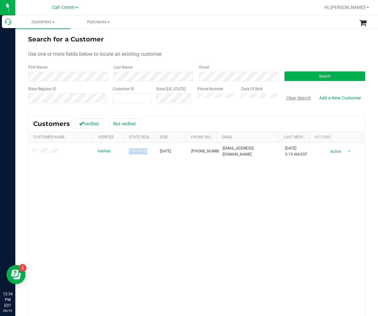
click at [219, 100] on button "Clear Search" at bounding box center [298, 98] width 33 height 11
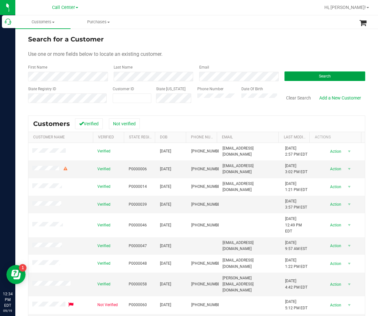
click at [219, 75] on button "Search" at bounding box center [325, 77] width 81 height 10
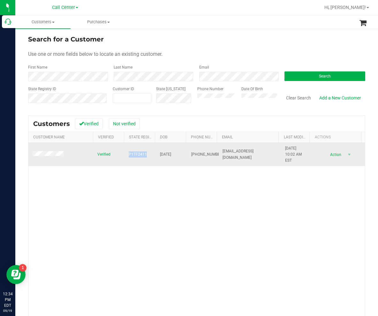
drag, startPoint x: 123, startPoint y: 156, endPoint x: 143, endPoint y: 156, distance: 20.4
click at [143, 126] on tr "Verified P1TF2411 [DATE] (863) 532-9732 [EMAIL_ADDRESS][DOMAIN_NAME] [DATE] 10:…" at bounding box center [196, 155] width 337 height 24
drag, startPoint x: 155, startPoint y: 155, endPoint x: 176, endPoint y: 158, distance: 20.7
click at [176, 126] on tr "Verified P1TF2411 [DATE] (863) 532-9732 [EMAIL_ADDRESS][DOMAIN_NAME] [DATE] 10:…" at bounding box center [196, 155] width 337 height 24
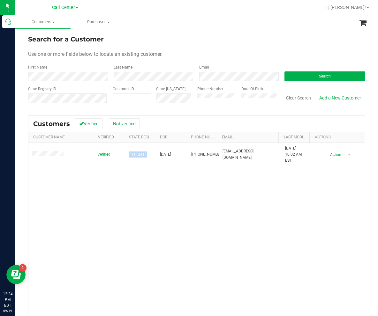
click at [219, 96] on button "Clear Search" at bounding box center [298, 98] width 33 height 11
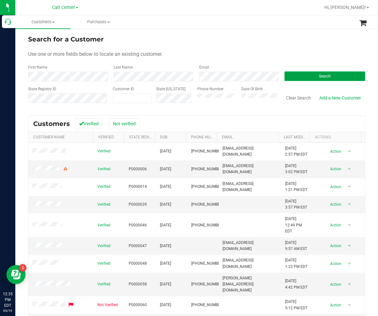
click at [219, 76] on button "Search" at bounding box center [325, 77] width 81 height 10
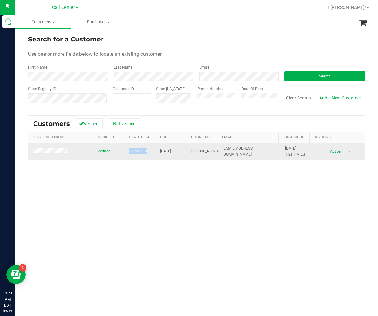
drag, startPoint x: 146, startPoint y: 153, endPoint x: 126, endPoint y: 150, distance: 19.9
click at [126, 126] on td "P1RR5568" at bounding box center [140, 151] width 31 height 17
drag, startPoint x: 156, startPoint y: 153, endPoint x: 177, endPoint y: 152, distance: 21.4
click at [177, 126] on td "[DATE]" at bounding box center [171, 151] width 31 height 17
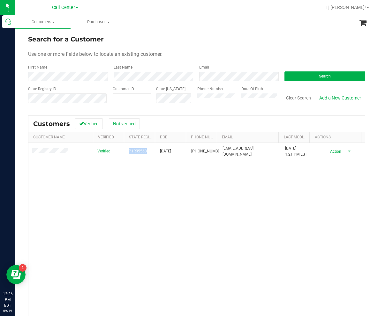
click at [219, 98] on button "Clear Search" at bounding box center [298, 98] width 33 height 11
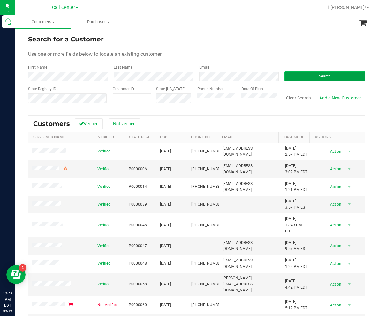
click at [219, 78] on button "Search" at bounding box center [325, 77] width 81 height 10
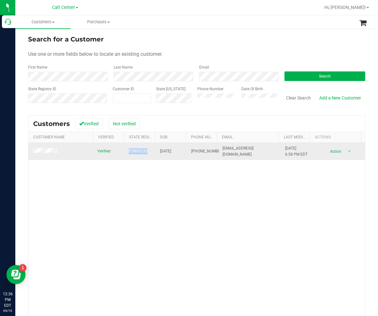
drag, startPoint x: 124, startPoint y: 155, endPoint x: 144, endPoint y: 155, distance: 19.5
click at [144, 126] on td "P3RH5233" at bounding box center [140, 151] width 31 height 17
drag, startPoint x: 156, startPoint y: 153, endPoint x: 178, endPoint y: 154, distance: 21.1
click at [178, 126] on td "[DATE]" at bounding box center [171, 151] width 31 height 17
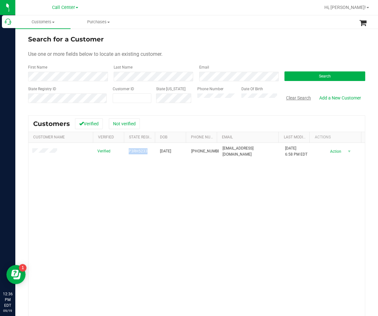
click at [219, 100] on button "Clear Search" at bounding box center [298, 98] width 33 height 11
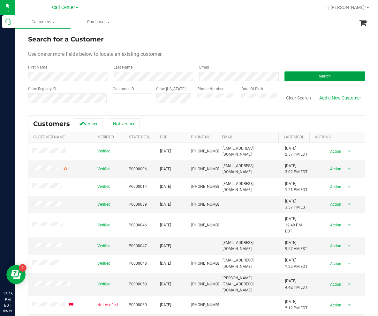
click at [219, 72] on button "Search" at bounding box center [325, 77] width 81 height 10
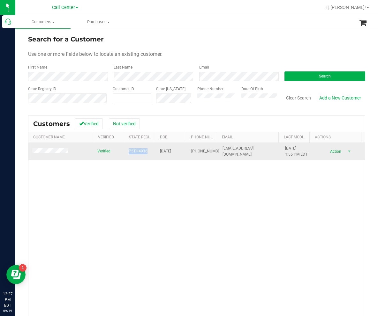
drag, startPoint x: 124, startPoint y: 153, endPoint x: 145, endPoint y: 154, distance: 21.1
click at [145, 126] on td "P5TH4936" at bounding box center [140, 151] width 31 height 17
drag, startPoint x: 158, startPoint y: 153, endPoint x: 179, endPoint y: 154, distance: 21.1
click at [179, 126] on td "[DATE]" at bounding box center [171, 151] width 31 height 17
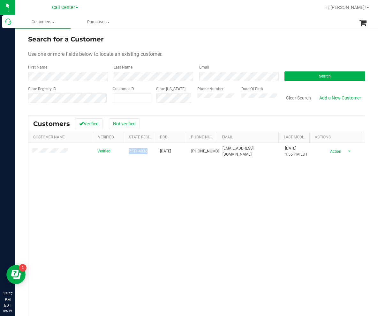
click at [219, 99] on button "Clear Search" at bounding box center [298, 98] width 33 height 11
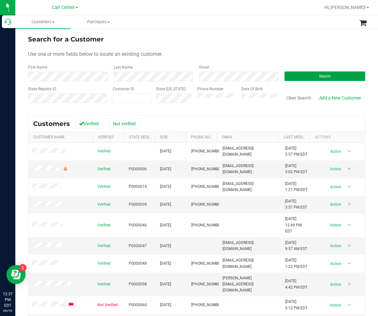
click at [219, 73] on button "Search" at bounding box center [325, 77] width 81 height 10
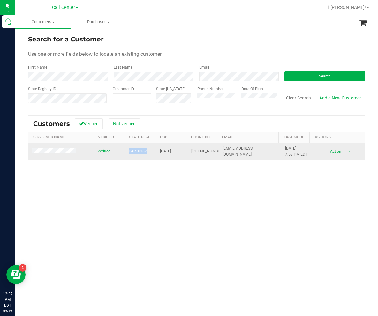
drag, startPoint x: 123, startPoint y: 154, endPoint x: 144, endPoint y: 154, distance: 20.4
click at [144, 126] on td "P4RT0167" at bounding box center [140, 151] width 31 height 17
drag, startPoint x: 165, startPoint y: 152, endPoint x: 175, endPoint y: 152, distance: 10.2
click at [171, 126] on span "[DATE]" at bounding box center [165, 151] width 11 height 6
drag, startPoint x: 178, startPoint y: 152, endPoint x: 156, endPoint y: 153, distance: 21.7
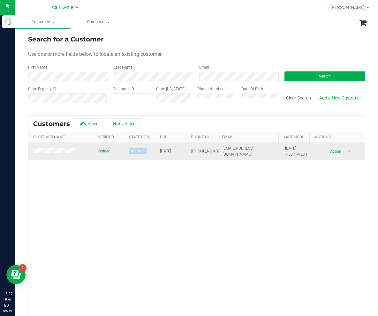
click at [156, 126] on td "[DATE]" at bounding box center [171, 151] width 31 height 17
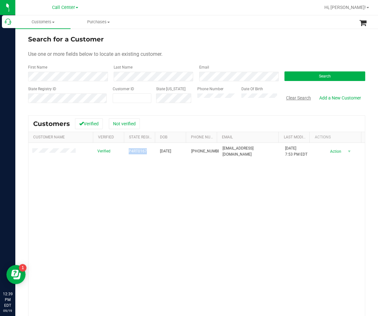
click at [219, 96] on button "Clear Search" at bounding box center [298, 98] width 33 height 11
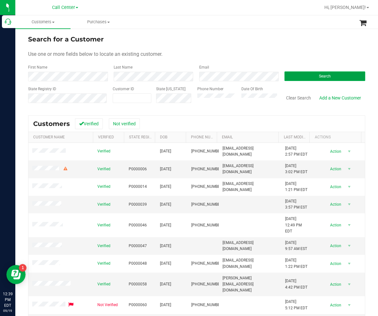
click at [219, 75] on button "Search" at bounding box center [325, 77] width 81 height 10
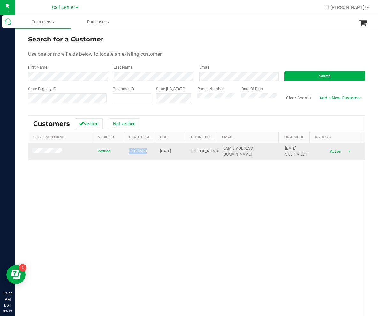
drag, startPoint x: 145, startPoint y: 151, endPoint x: 127, endPoint y: 154, distance: 18.3
click at [127, 126] on td "P1TF3990" at bounding box center [140, 151] width 31 height 17
drag, startPoint x: 156, startPoint y: 151, endPoint x: 178, endPoint y: 152, distance: 21.7
click at [178, 126] on td "[DATE]" at bounding box center [171, 151] width 31 height 17
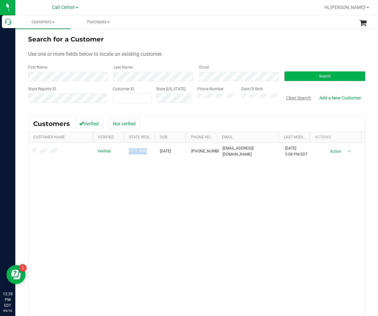
click at [219, 100] on button "Clear Search" at bounding box center [298, 98] width 33 height 11
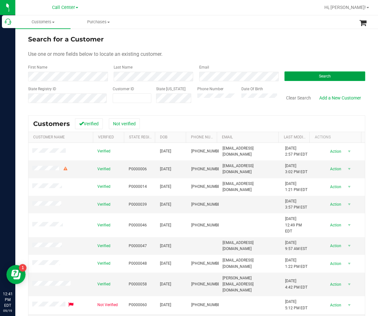
click at [219, 74] on button "Search" at bounding box center [325, 77] width 81 height 10
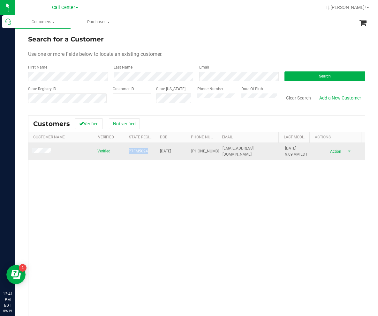
drag, startPoint x: 146, startPoint y: 153, endPoint x: 125, endPoint y: 154, distance: 20.8
click at [125, 126] on td "P7FM5024" at bounding box center [140, 151] width 31 height 17
drag, startPoint x: 162, startPoint y: 153, endPoint x: 179, endPoint y: 155, distance: 16.7
click at [179, 126] on td "[DATE]" at bounding box center [171, 151] width 31 height 17
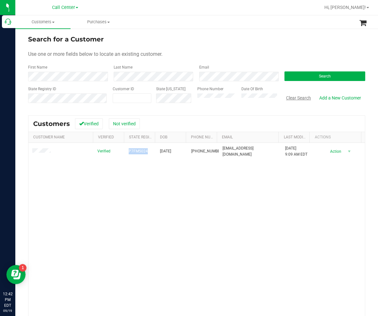
click at [219, 100] on button "Clear Search" at bounding box center [298, 98] width 33 height 11
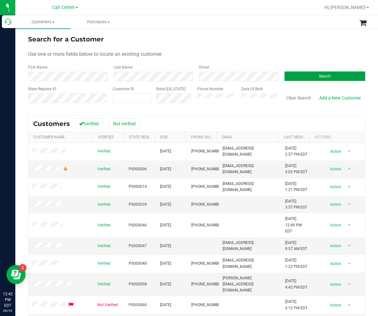
click at [219, 73] on button "Search" at bounding box center [325, 77] width 81 height 10
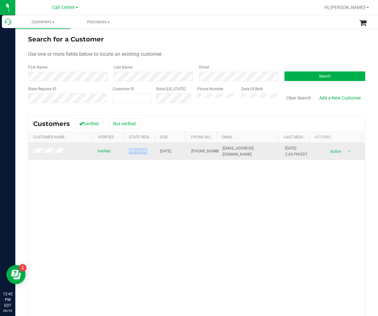
drag, startPoint x: 129, startPoint y: 152, endPoint x: 146, endPoint y: 153, distance: 16.3
click at [146, 126] on td "P8FH0395" at bounding box center [140, 151] width 31 height 17
drag, startPoint x: 156, startPoint y: 152, endPoint x: 178, endPoint y: 153, distance: 21.1
click at [178, 126] on td "[DATE]" at bounding box center [171, 151] width 31 height 17
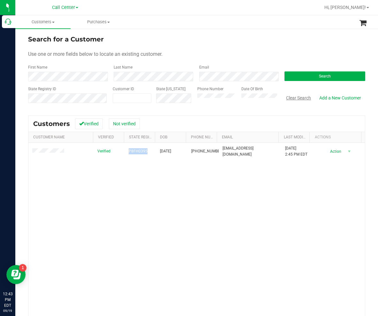
click at [219, 99] on button "Clear Search" at bounding box center [298, 98] width 33 height 11
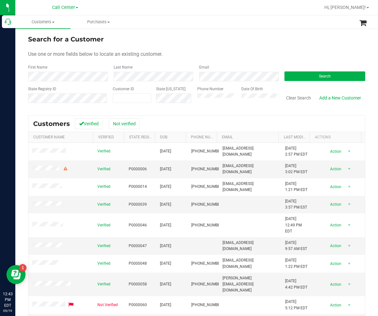
click at [219, 82] on form "Search for a Customer Use one or more fields below to locate an existing custom…" at bounding box center [196, 71] width 337 height 74
click at [219, 78] on button "Search" at bounding box center [325, 77] width 81 height 10
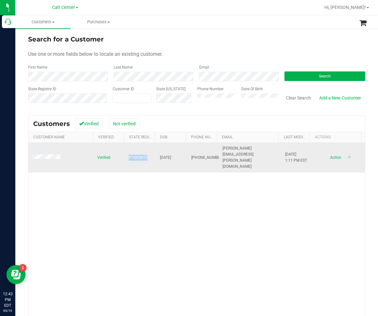
drag, startPoint x: 144, startPoint y: 151, endPoint x: 125, endPoint y: 151, distance: 18.5
click at [125, 126] on td "P7XX5012" at bounding box center [140, 158] width 31 height 30
drag, startPoint x: 156, startPoint y: 148, endPoint x: 179, endPoint y: 154, distance: 23.7
click at [179, 126] on td "[DATE]" at bounding box center [171, 158] width 31 height 30
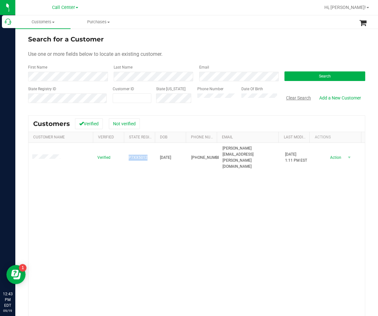
click at [219, 96] on button "Clear Search" at bounding box center [298, 98] width 33 height 11
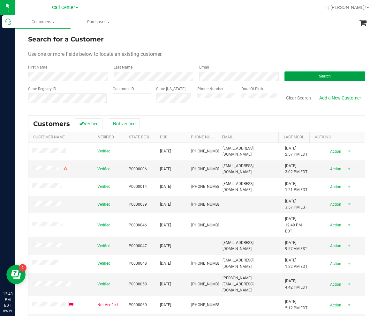
click at [219, 75] on button "Search" at bounding box center [325, 77] width 81 height 10
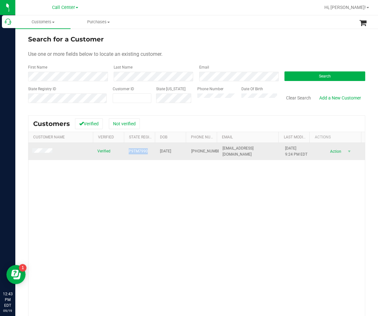
drag, startPoint x: 147, startPoint y: 151, endPoint x: 119, endPoint y: 152, distance: 28.1
click at [119, 126] on tr "Verified P9TM7990 [DATE] (337) 342-1393 [EMAIL_ADDRESS][DOMAIN_NAME] [DATE] 9:2…" at bounding box center [196, 151] width 337 height 17
drag, startPoint x: 158, startPoint y: 148, endPoint x: 176, endPoint y: 156, distance: 19.9
click at [176, 126] on td "[DATE]" at bounding box center [171, 151] width 31 height 17
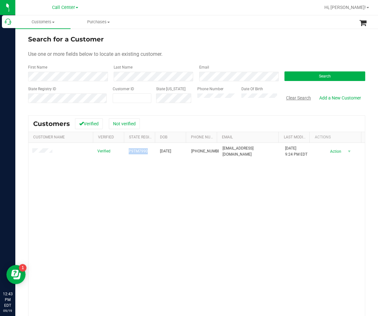
click at [219, 102] on button "Clear Search" at bounding box center [298, 98] width 33 height 11
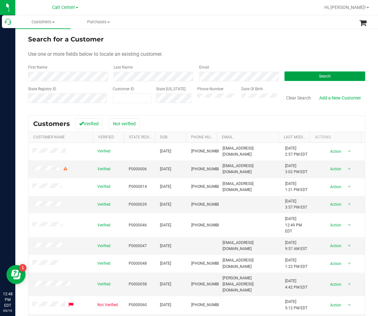
click at [219, 75] on button "Search" at bounding box center [325, 77] width 81 height 10
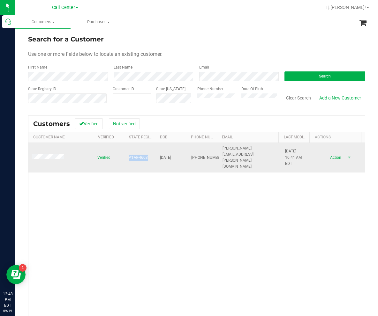
drag, startPoint x: 124, startPoint y: 154, endPoint x: 145, endPoint y: 156, distance: 21.2
click at [145, 126] on td "P1MF4603" at bounding box center [140, 158] width 31 height 30
drag, startPoint x: 178, startPoint y: 156, endPoint x: 157, endPoint y: 157, distance: 20.8
click at [157, 126] on td "[DATE]" at bounding box center [171, 158] width 31 height 30
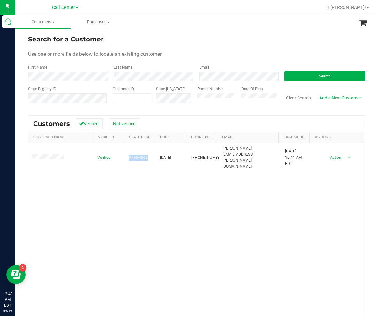
click at [219, 97] on button "Clear Search" at bounding box center [298, 98] width 33 height 11
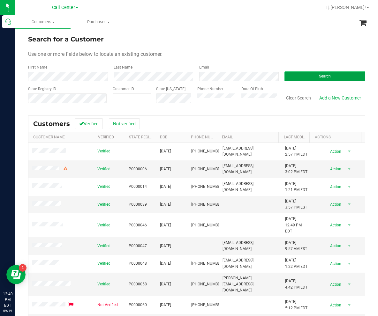
click at [219, 74] on button "Search" at bounding box center [325, 77] width 81 height 10
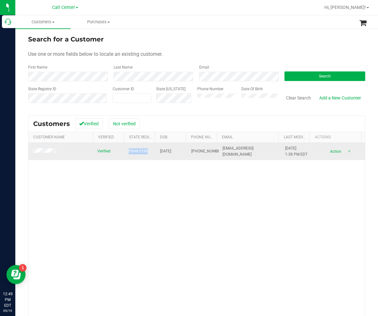
drag, startPoint x: 124, startPoint y: 149, endPoint x: 147, endPoint y: 153, distance: 23.2
click at [147, 126] on td "P8HK5198" at bounding box center [140, 151] width 31 height 17
drag, startPoint x: 163, startPoint y: 152, endPoint x: 178, endPoint y: 152, distance: 15.0
click at [178, 126] on td "[DATE]" at bounding box center [171, 151] width 31 height 17
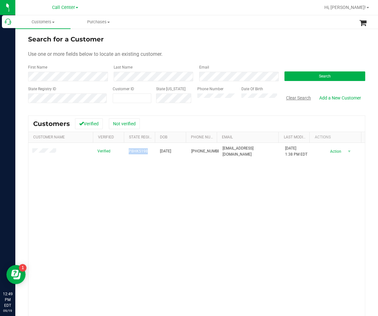
click at [219, 100] on button "Clear Search" at bounding box center [298, 98] width 33 height 11
